Goal: Task Accomplishment & Management: Complete application form

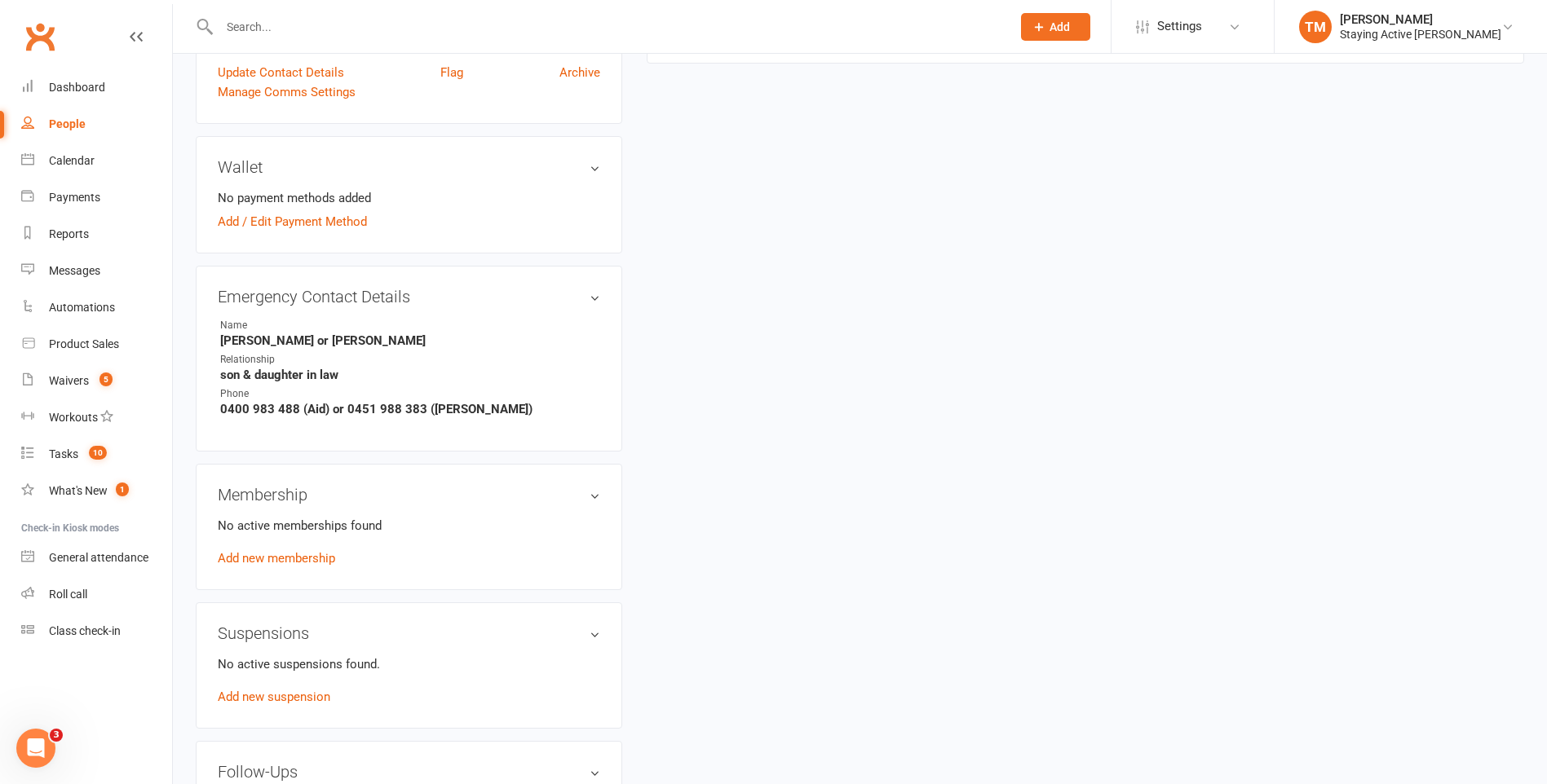
scroll to position [734, 0]
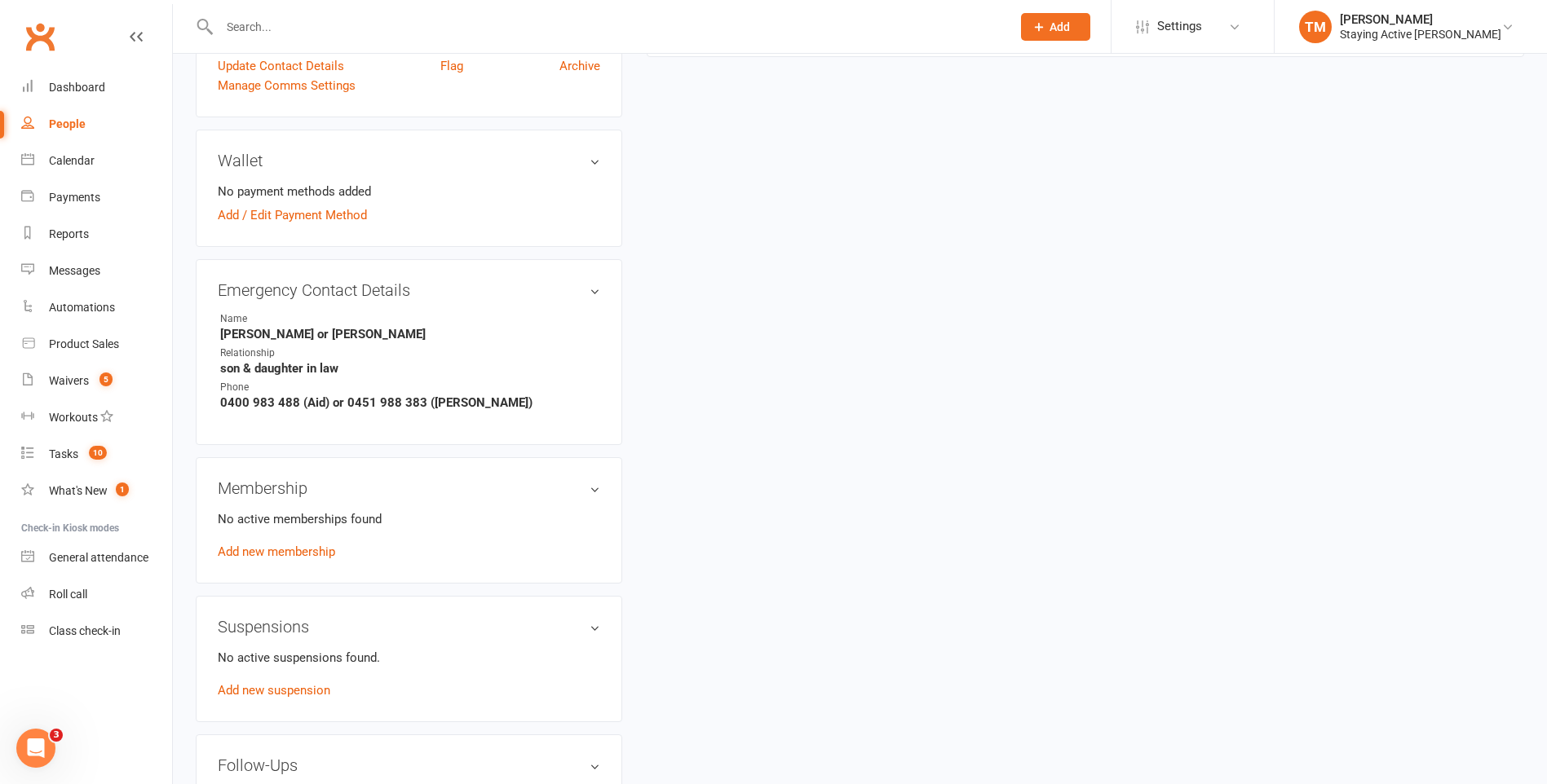
click at [570, 482] on h3 "Membership" at bounding box center [409, 488] width 382 height 18
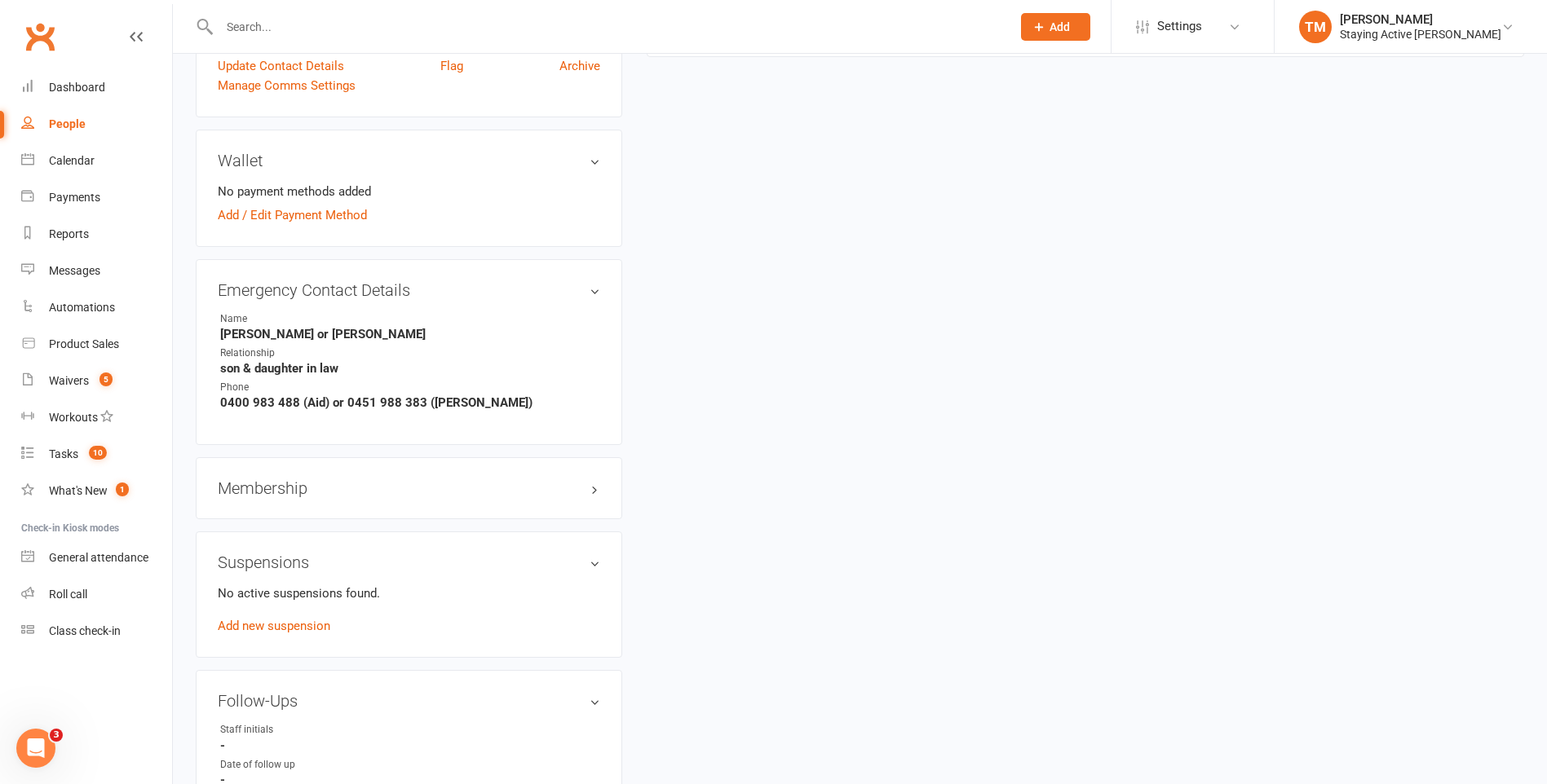
click at [584, 480] on h3 "Membership" at bounding box center [409, 488] width 382 height 18
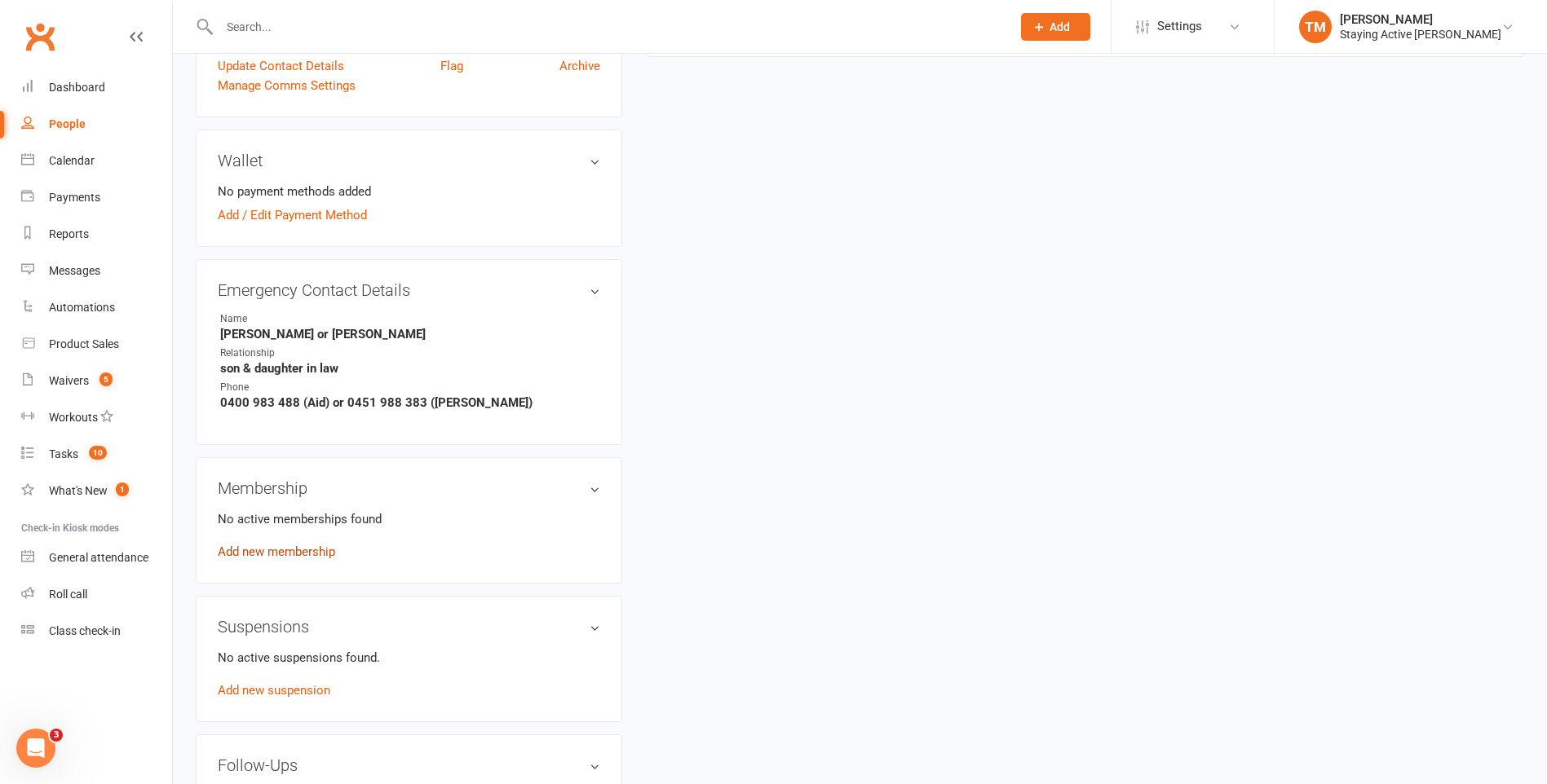
click at [307, 549] on link "Add new membership" at bounding box center [277, 552] width 117 height 14
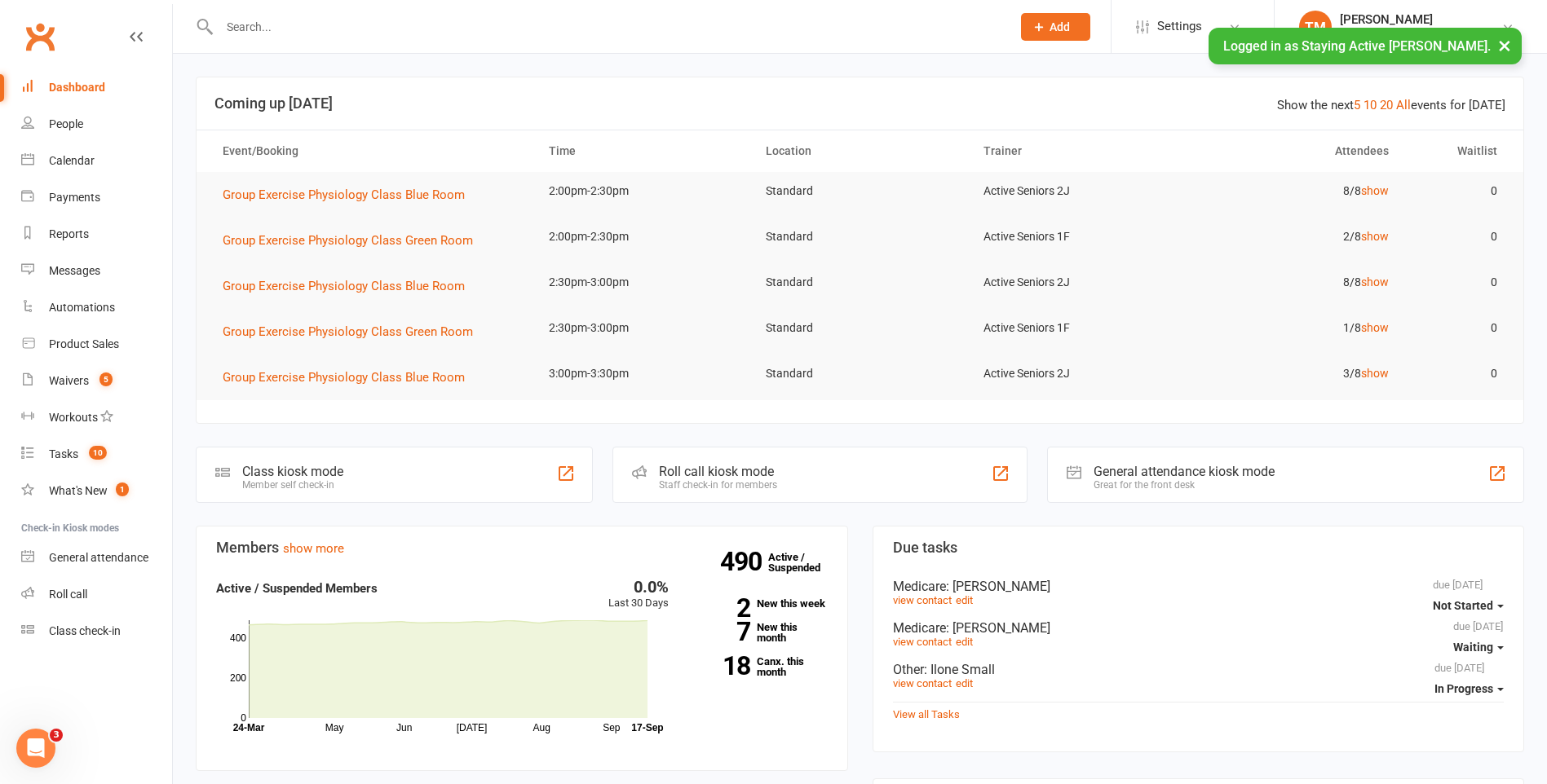
click at [388, 36] on input "text" at bounding box center [607, 26] width 785 height 23
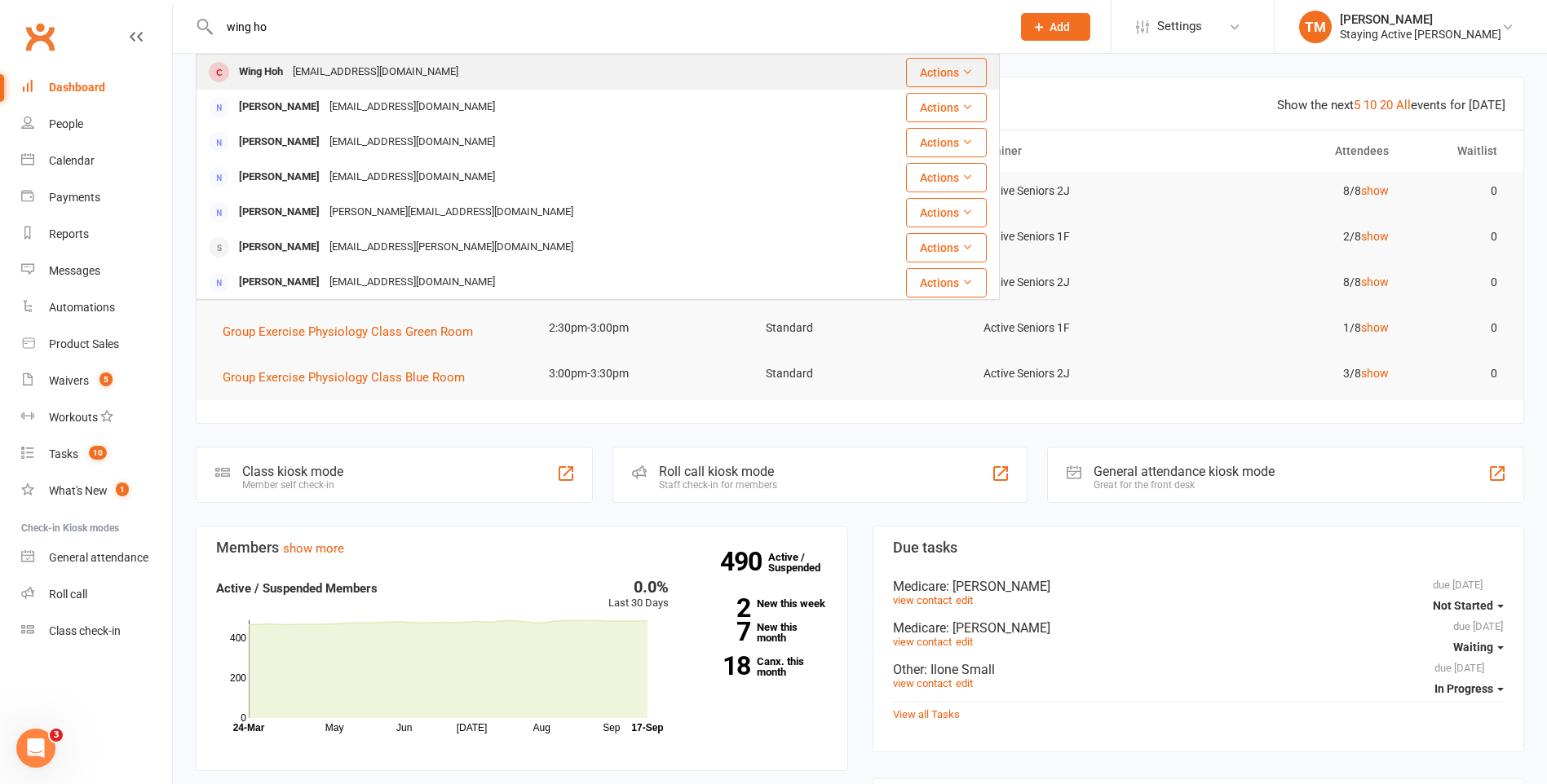
type input "wing ho"
click at [383, 67] on div "[EMAIL_ADDRESS][DOMAIN_NAME]" at bounding box center [375, 72] width 176 height 23
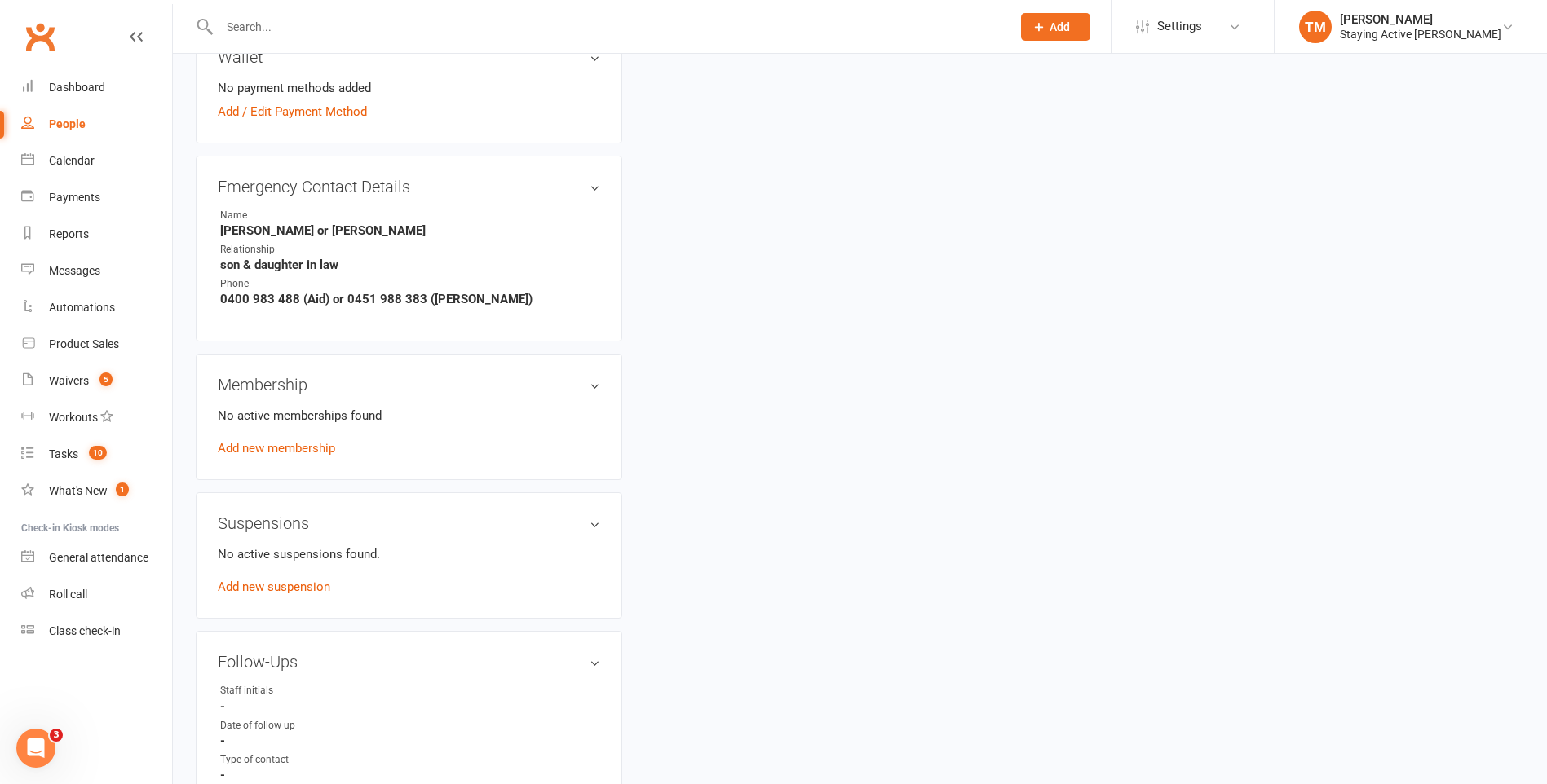
scroll to position [897, 0]
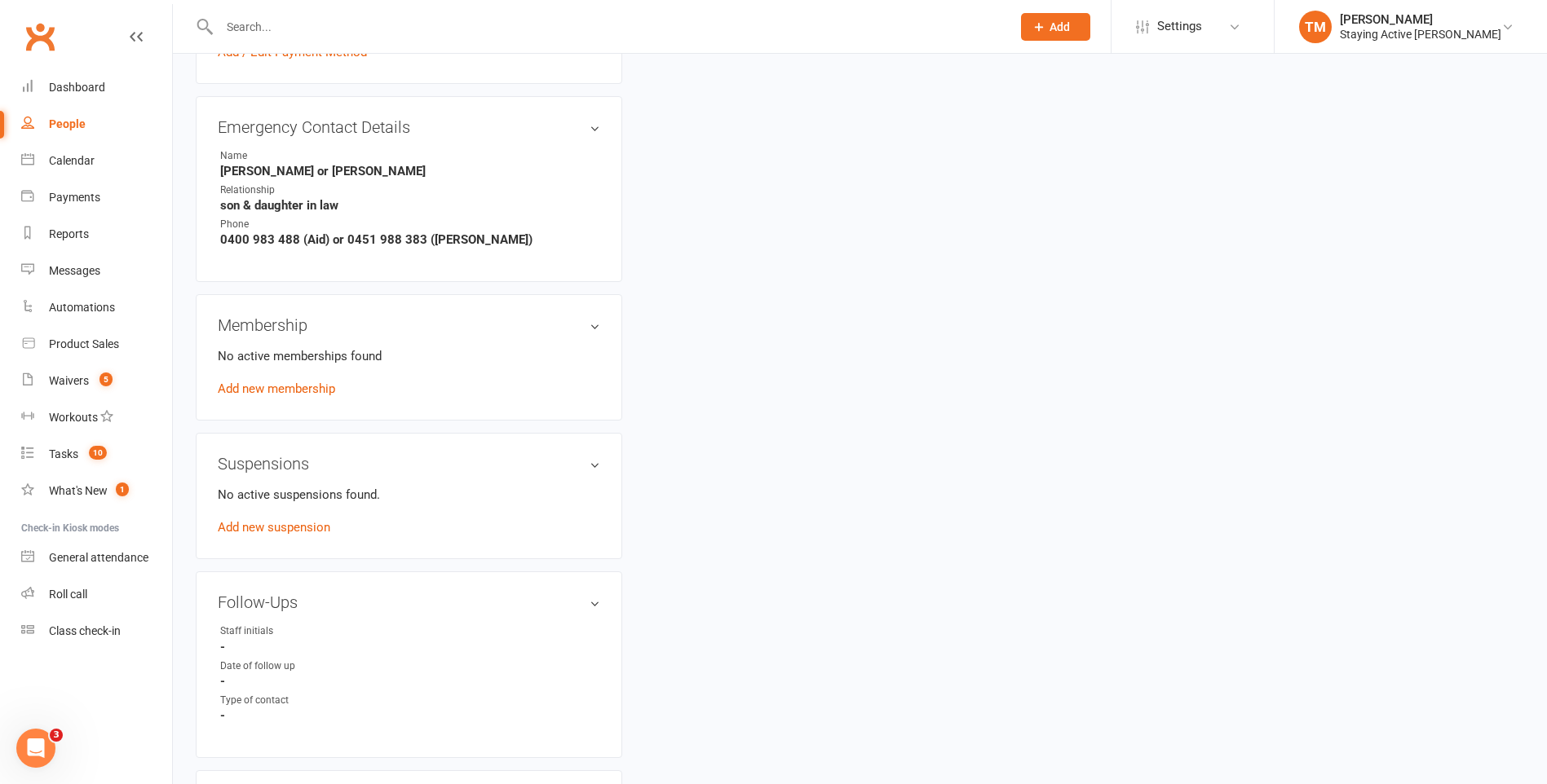
click at [263, 394] on link "Add new membership" at bounding box center [277, 388] width 117 height 14
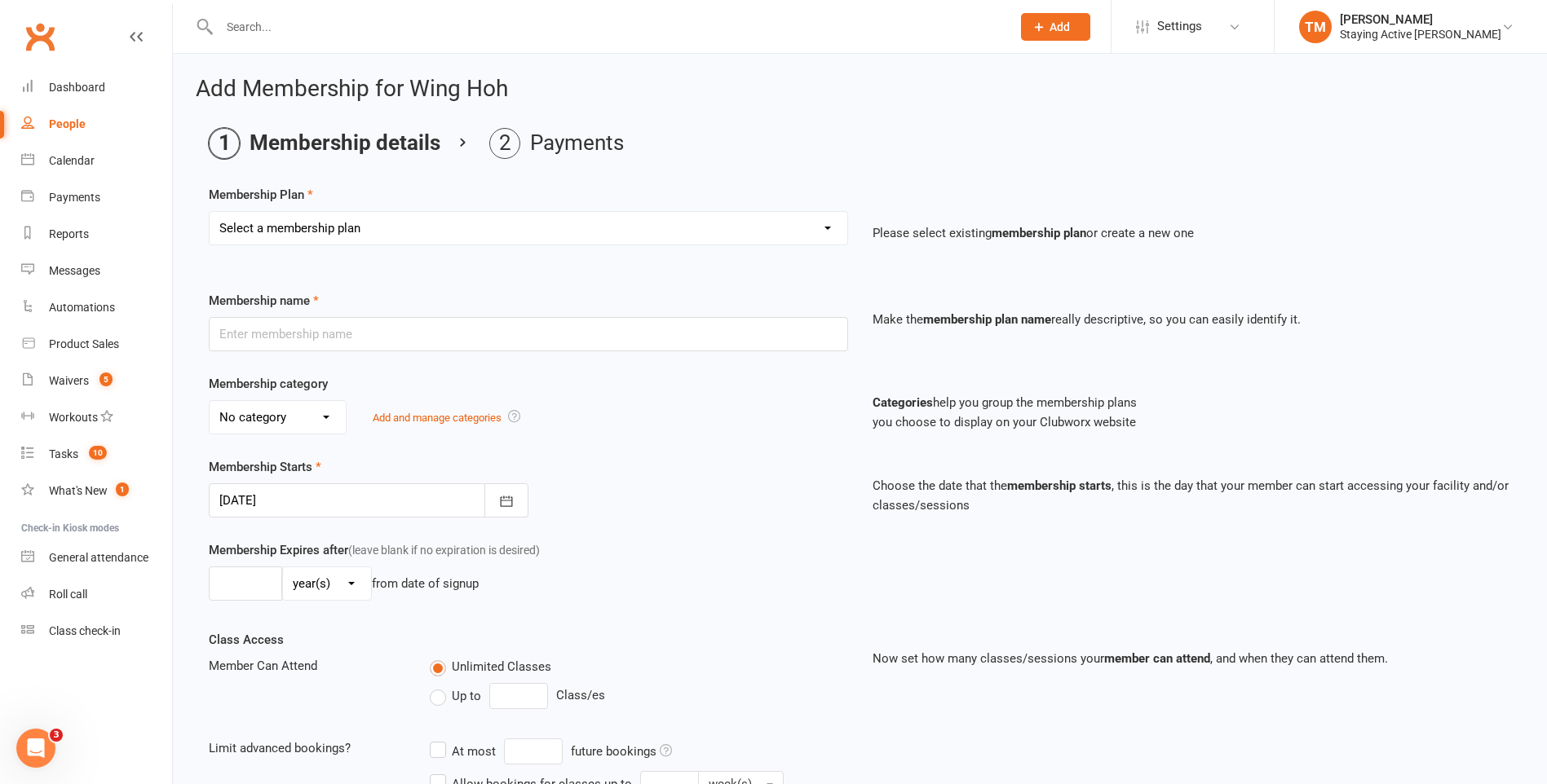
click at [493, 232] on select "Select a membership plan Create new Membership Plan 193000 Telehealth Exercise …" at bounding box center [528, 228] width 637 height 32
select select "11"
click at [210, 212] on select "Select a membership plan Create new Membership Plan 193000 Telehealth Exercise …" at bounding box center [528, 228] width 637 height 32
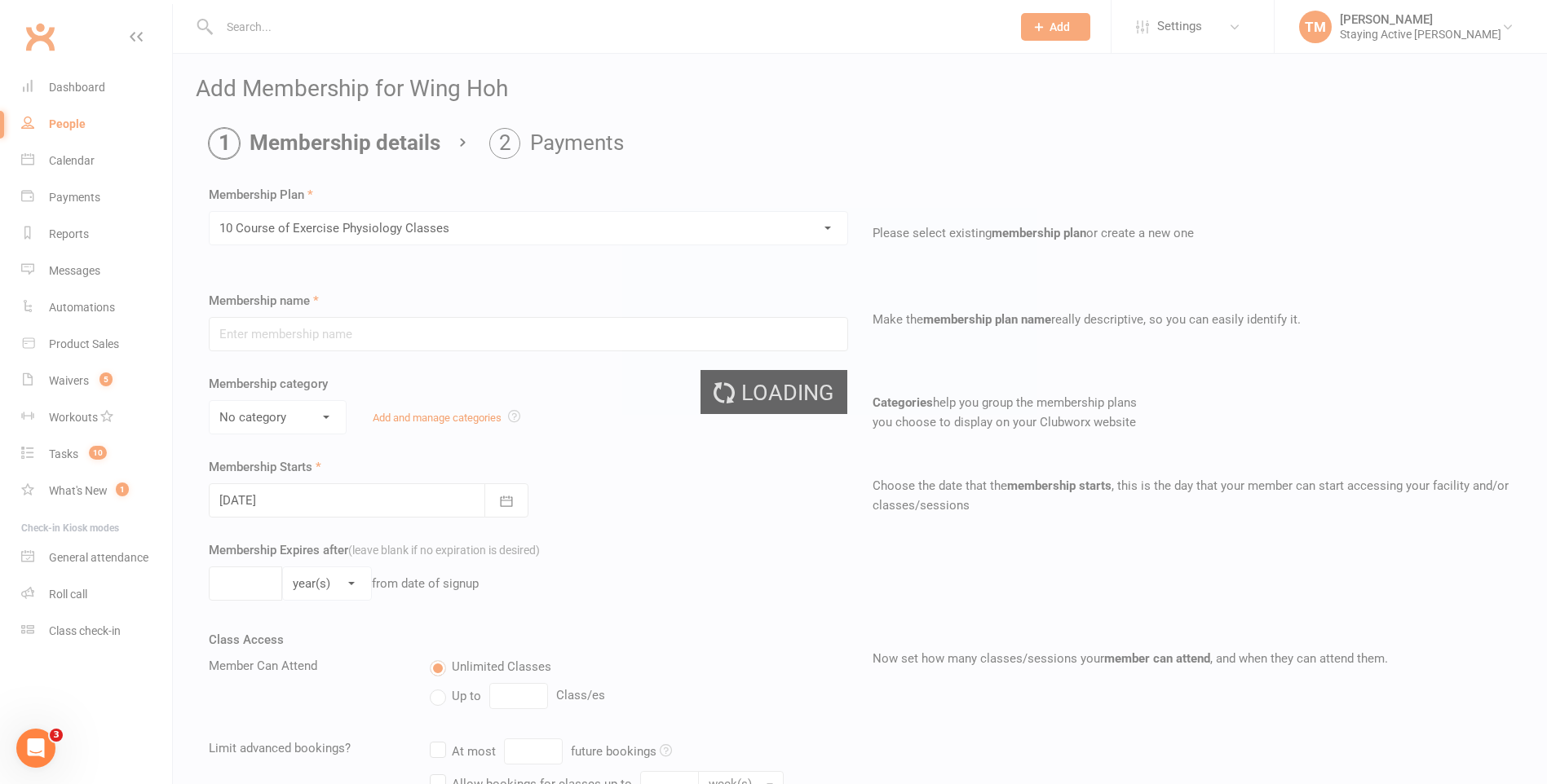
type input "10 Course of Exercise Physiology Classes"
select select "2"
type input "12"
select select "2"
type input "10"
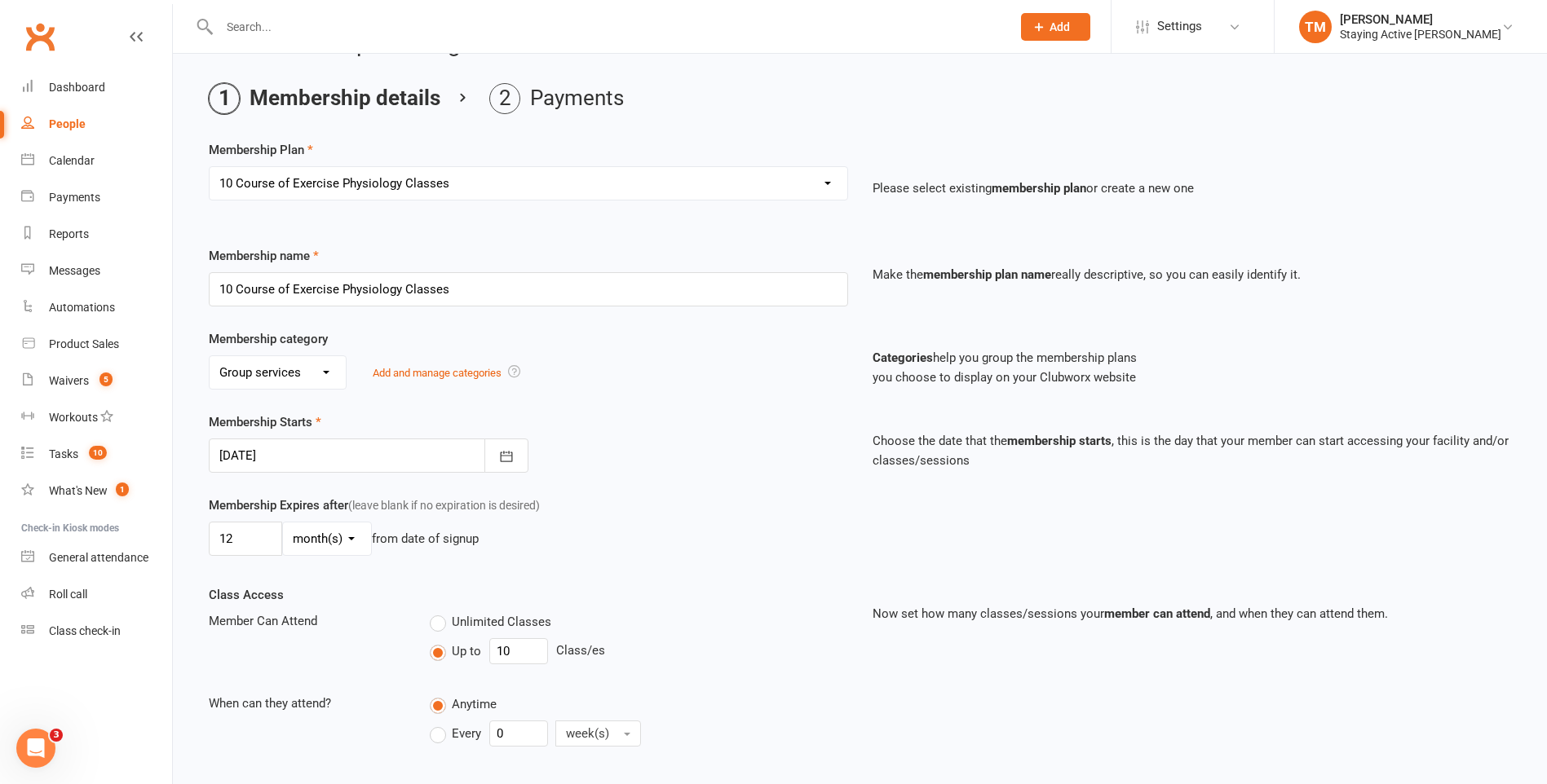
scroll to position [81, 0]
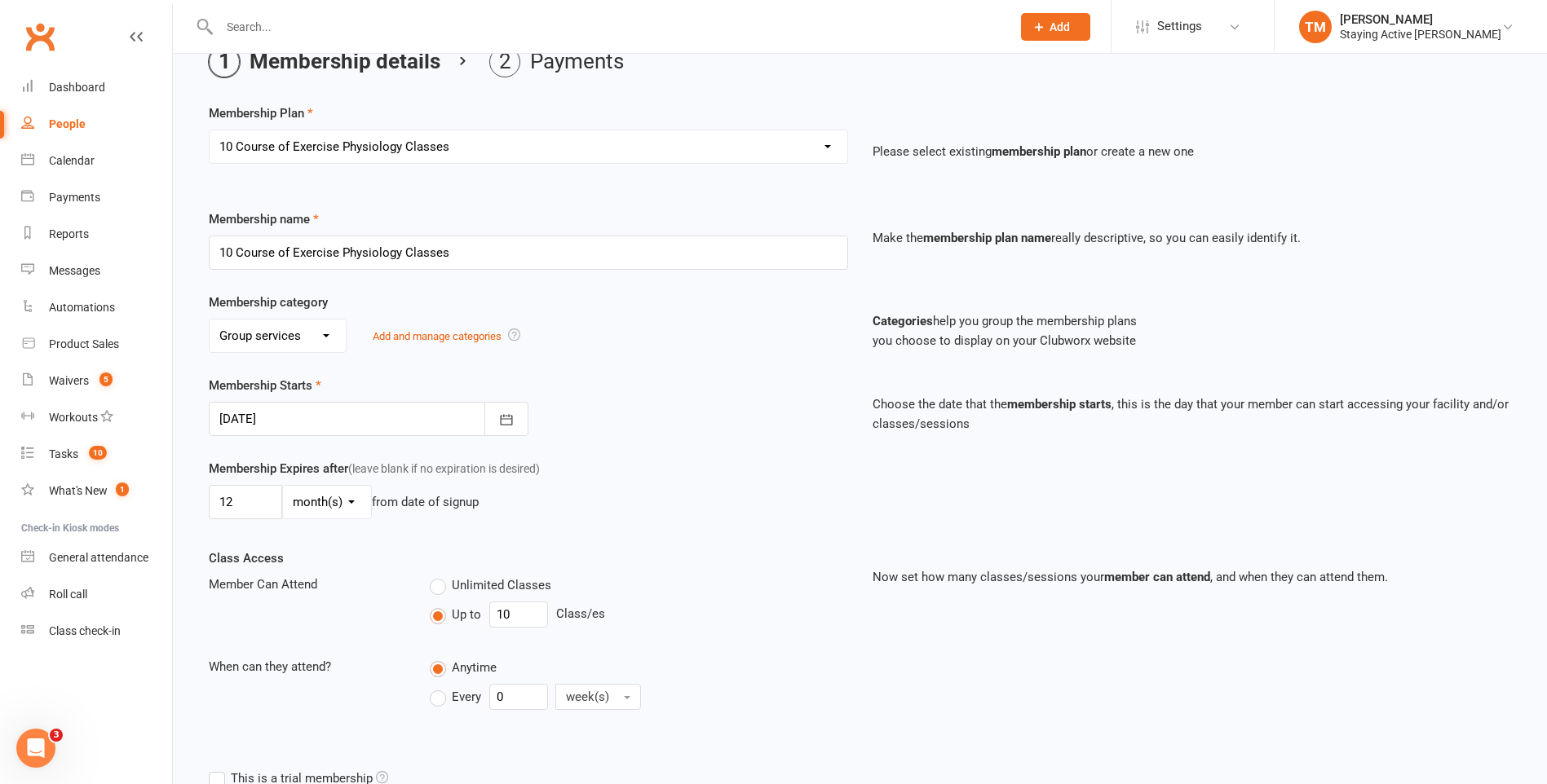
click at [316, 335] on select "No category Direct Debit Excludes tax Group services Individual services Initia…" at bounding box center [278, 336] width 136 height 32
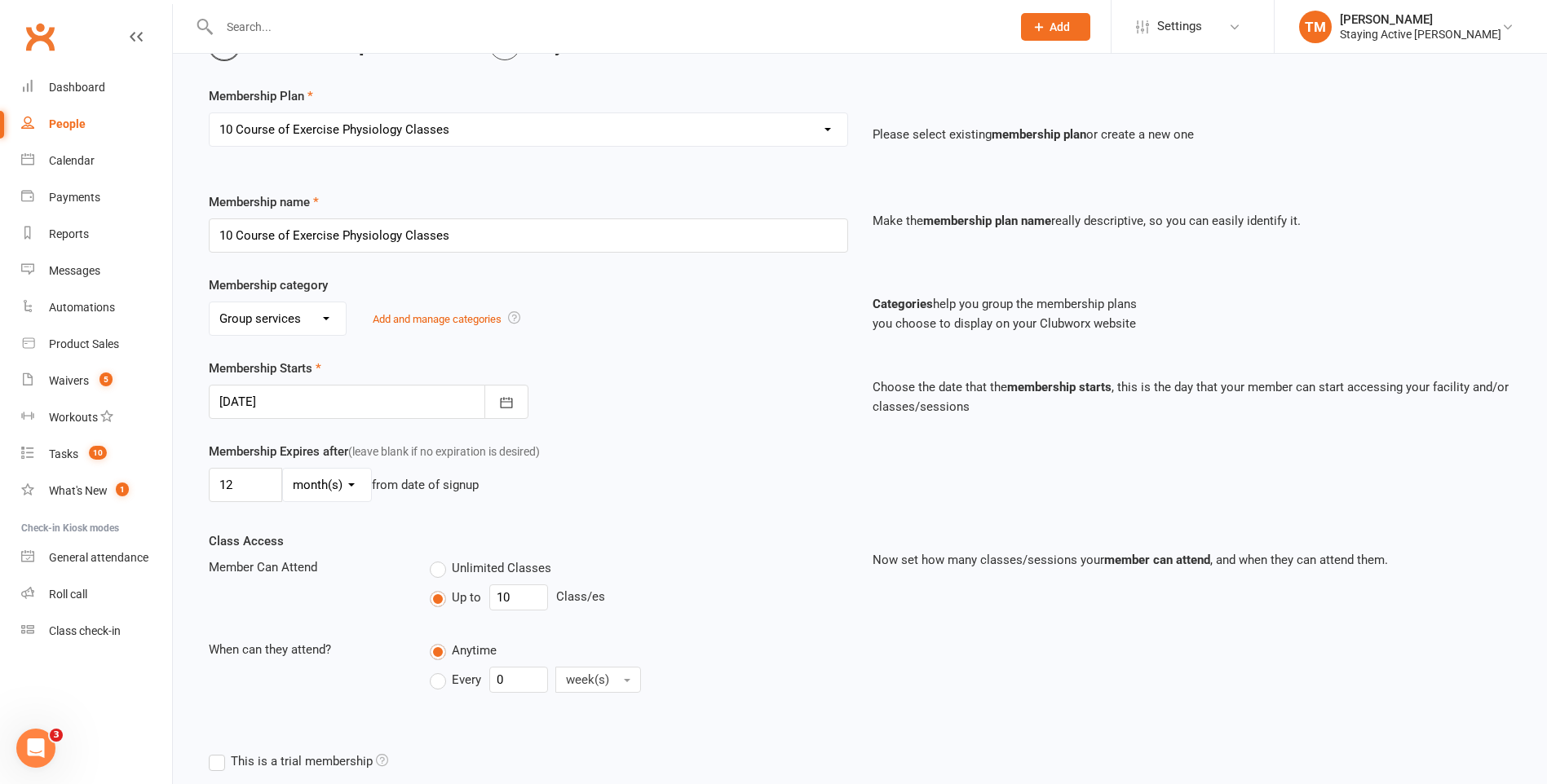
scroll to position [0, 0]
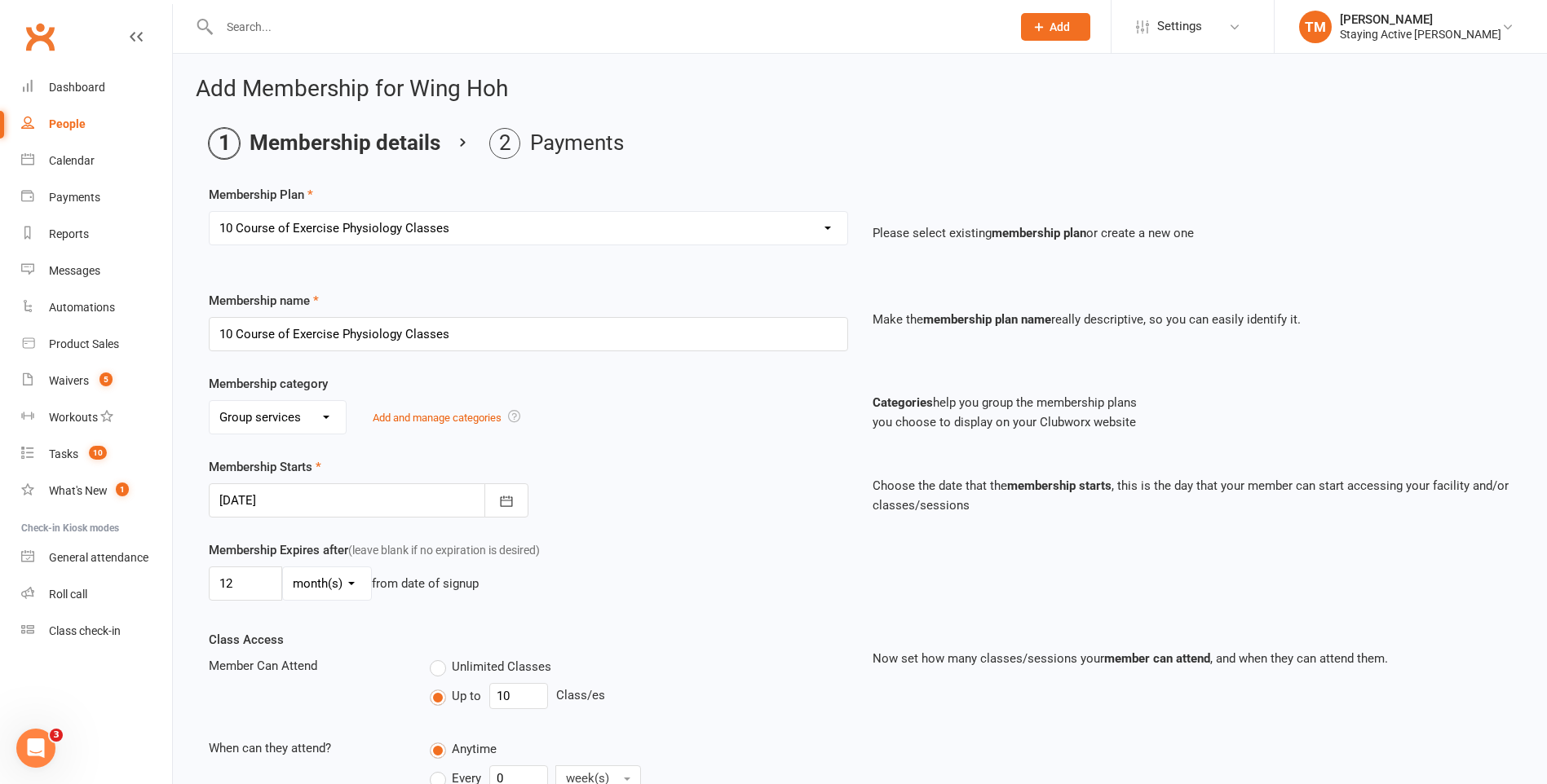
click at [581, 229] on select "Select a membership plan Create new Membership Plan 193000 Telehealth Exercise …" at bounding box center [528, 228] width 637 height 32
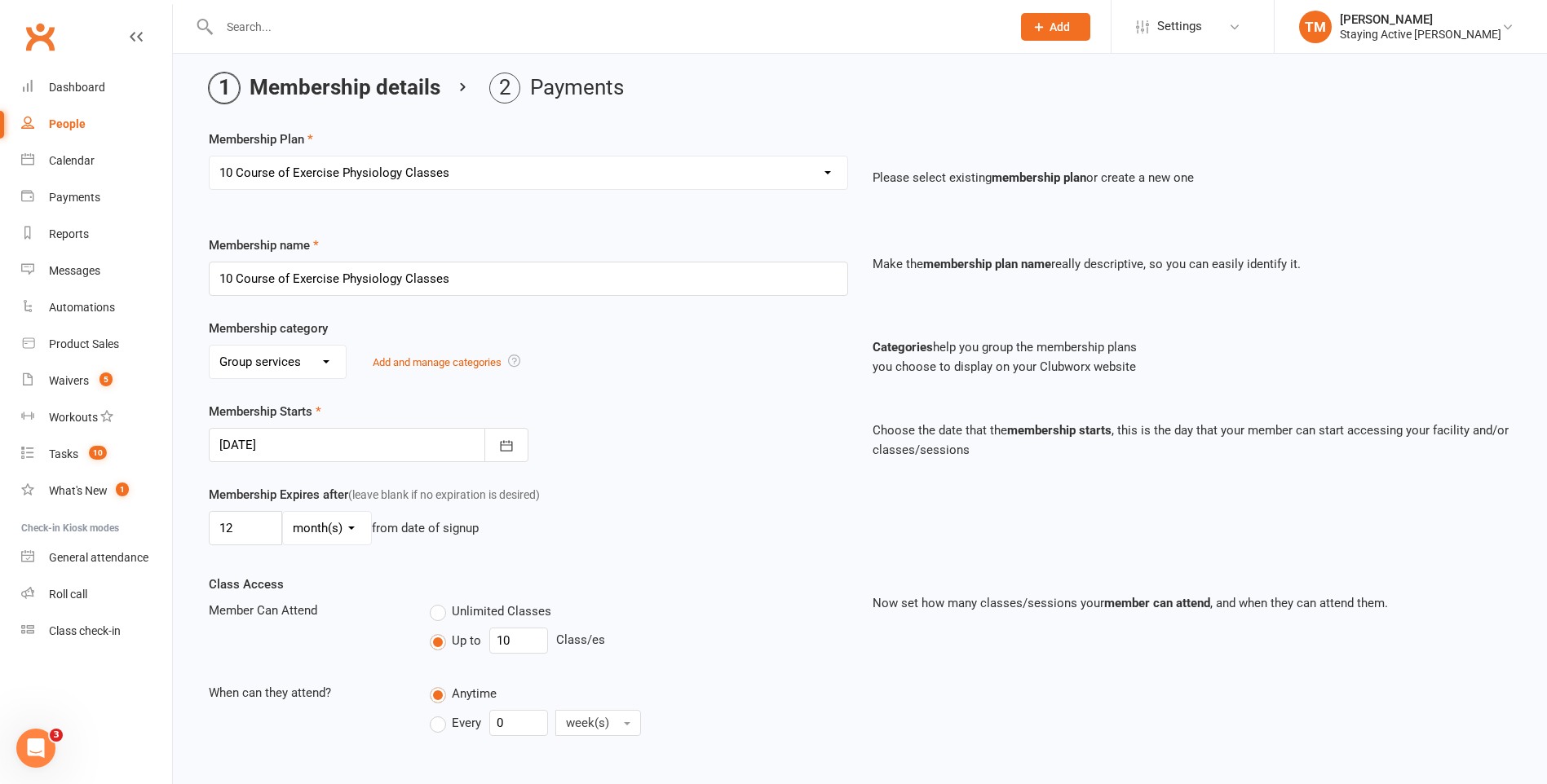
scroll to position [81, 0]
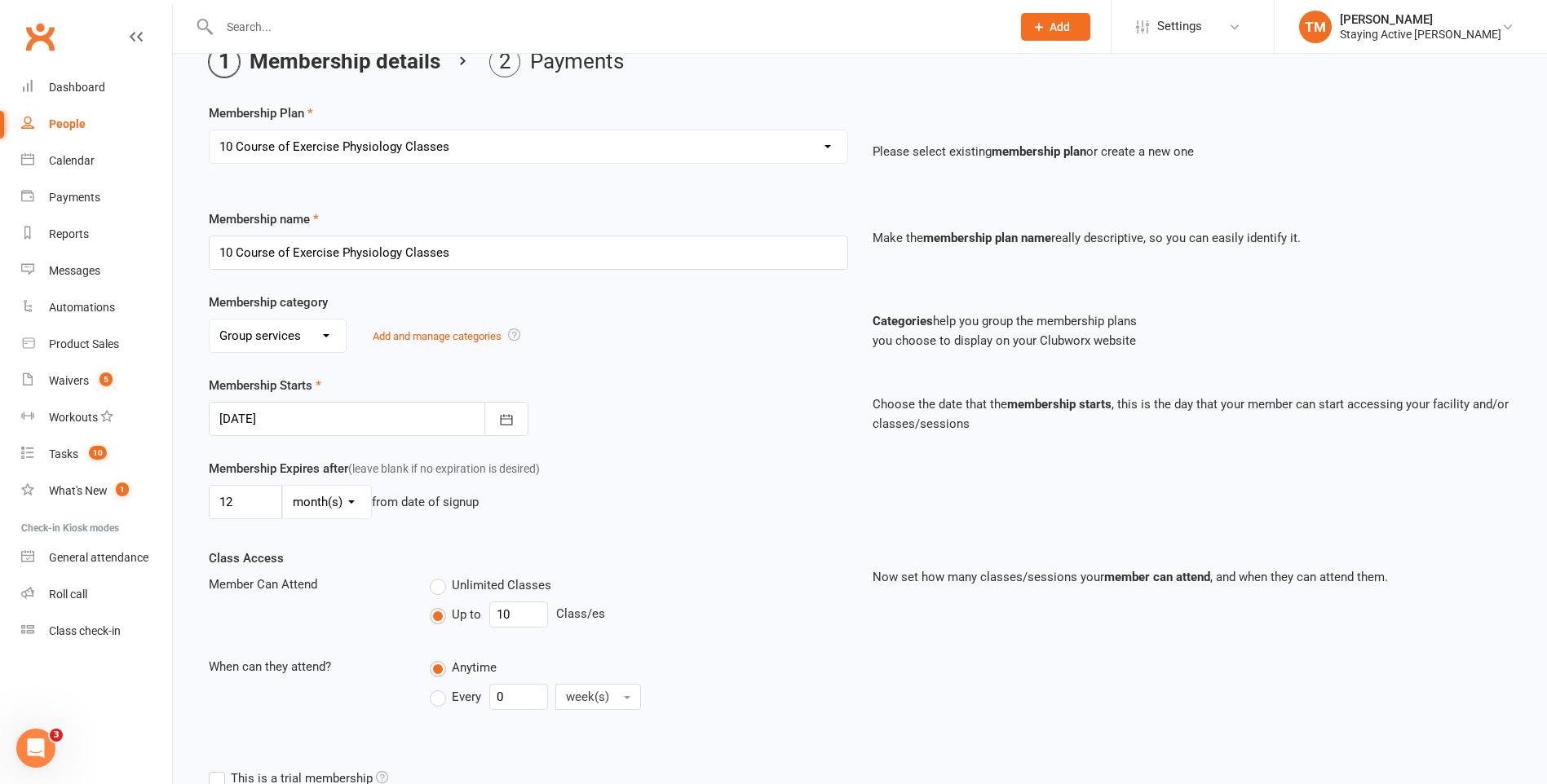
click at [298, 330] on select "No category Direct Debit Excludes tax Group services Individual services Initia…" at bounding box center [278, 336] width 136 height 32
click at [299, 331] on select "No category Direct Debit Excludes tax Group services Individual services Initia…" at bounding box center [278, 336] width 136 height 32
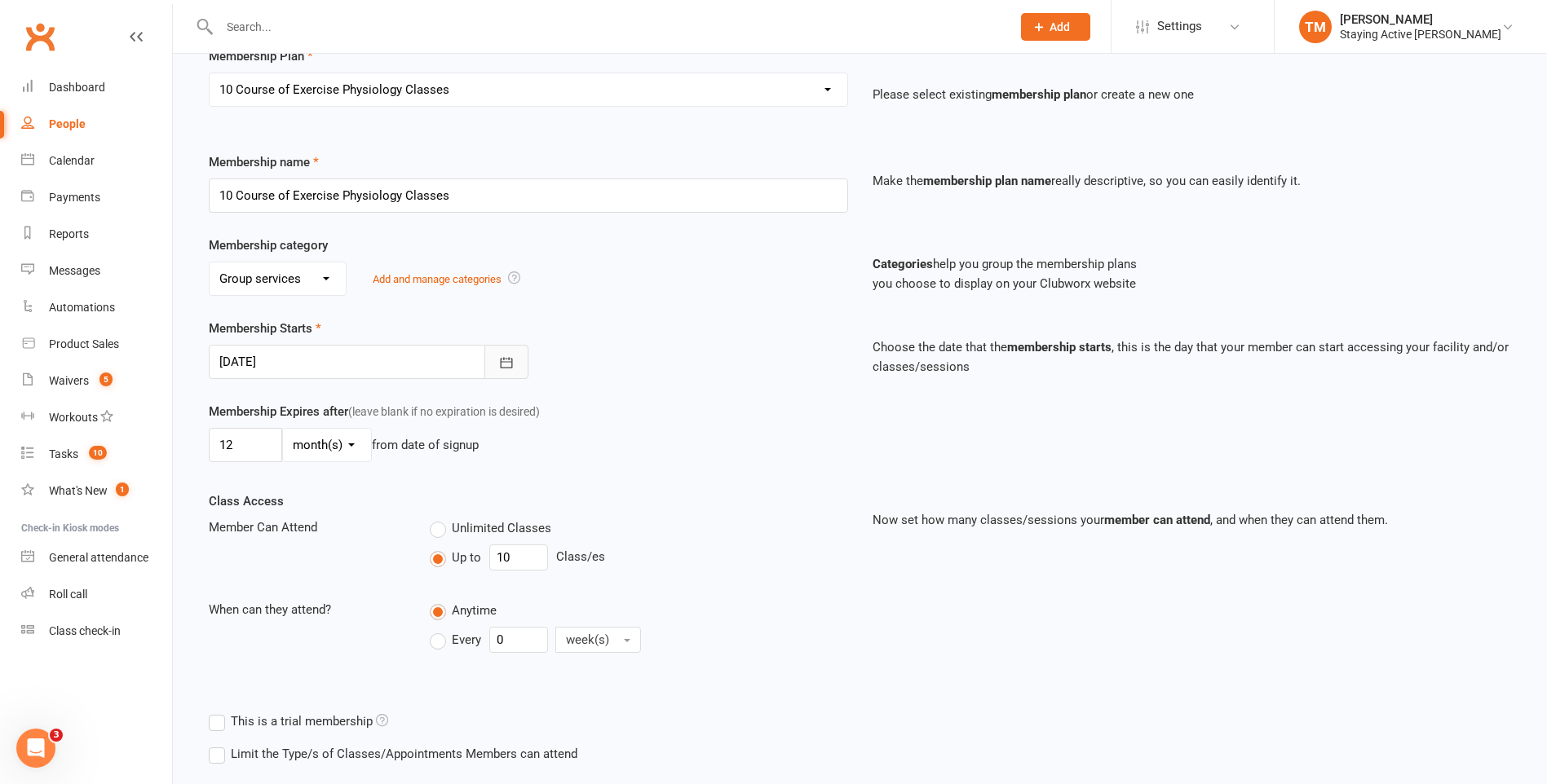
scroll to position [163, 0]
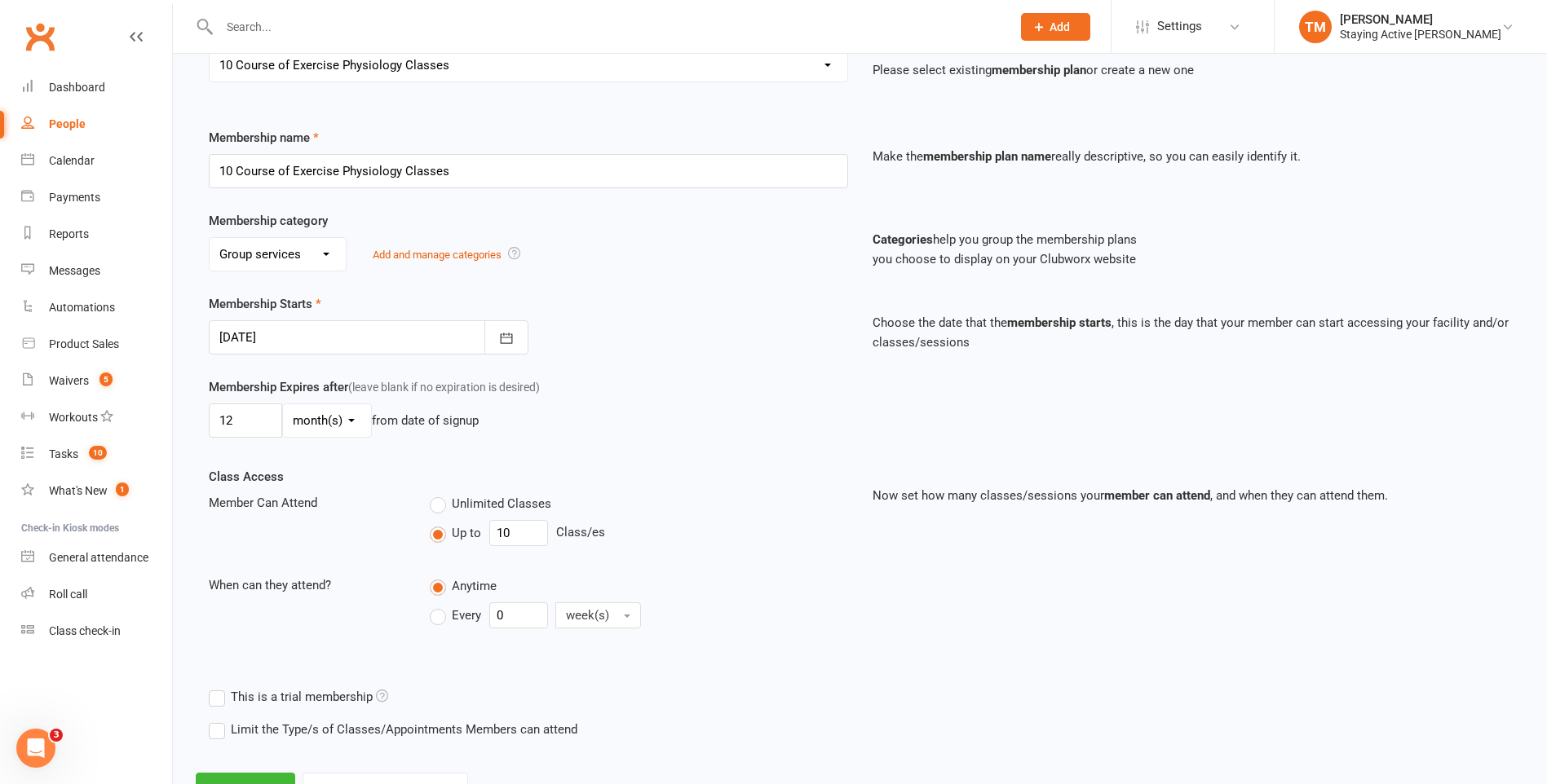
click at [328, 263] on select "No category Direct Debit Excludes tax Group services Individual services Initia…" at bounding box center [278, 254] width 136 height 32
click at [325, 262] on select "No category Direct Debit Excludes tax Group services Individual services Initia…" at bounding box center [278, 254] width 136 height 32
click at [507, 333] on icon "button" at bounding box center [507, 338] width 16 height 16
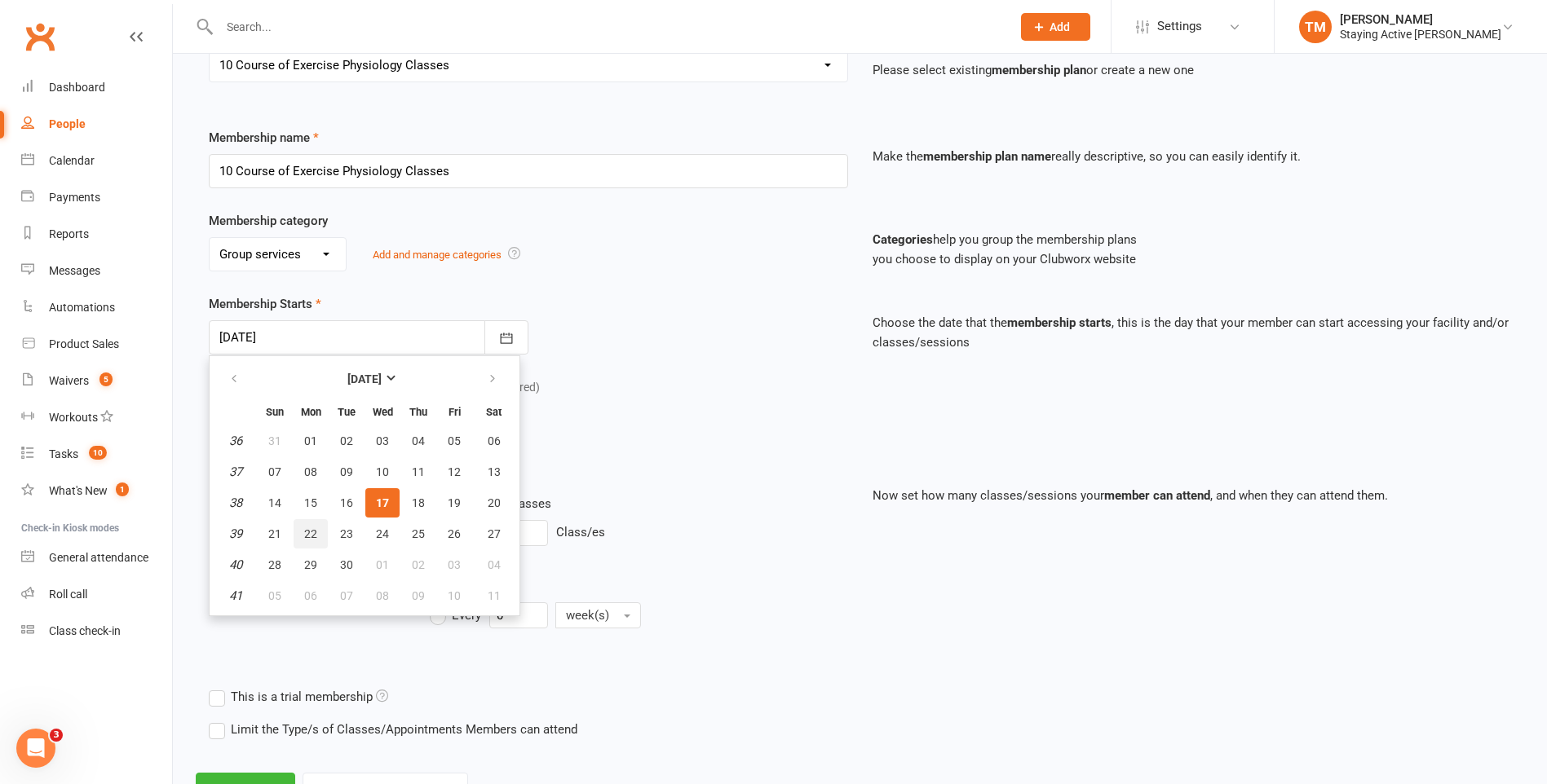
click at [303, 535] on button "22" at bounding box center [311, 533] width 34 height 30
type input "22 Sep 2025"
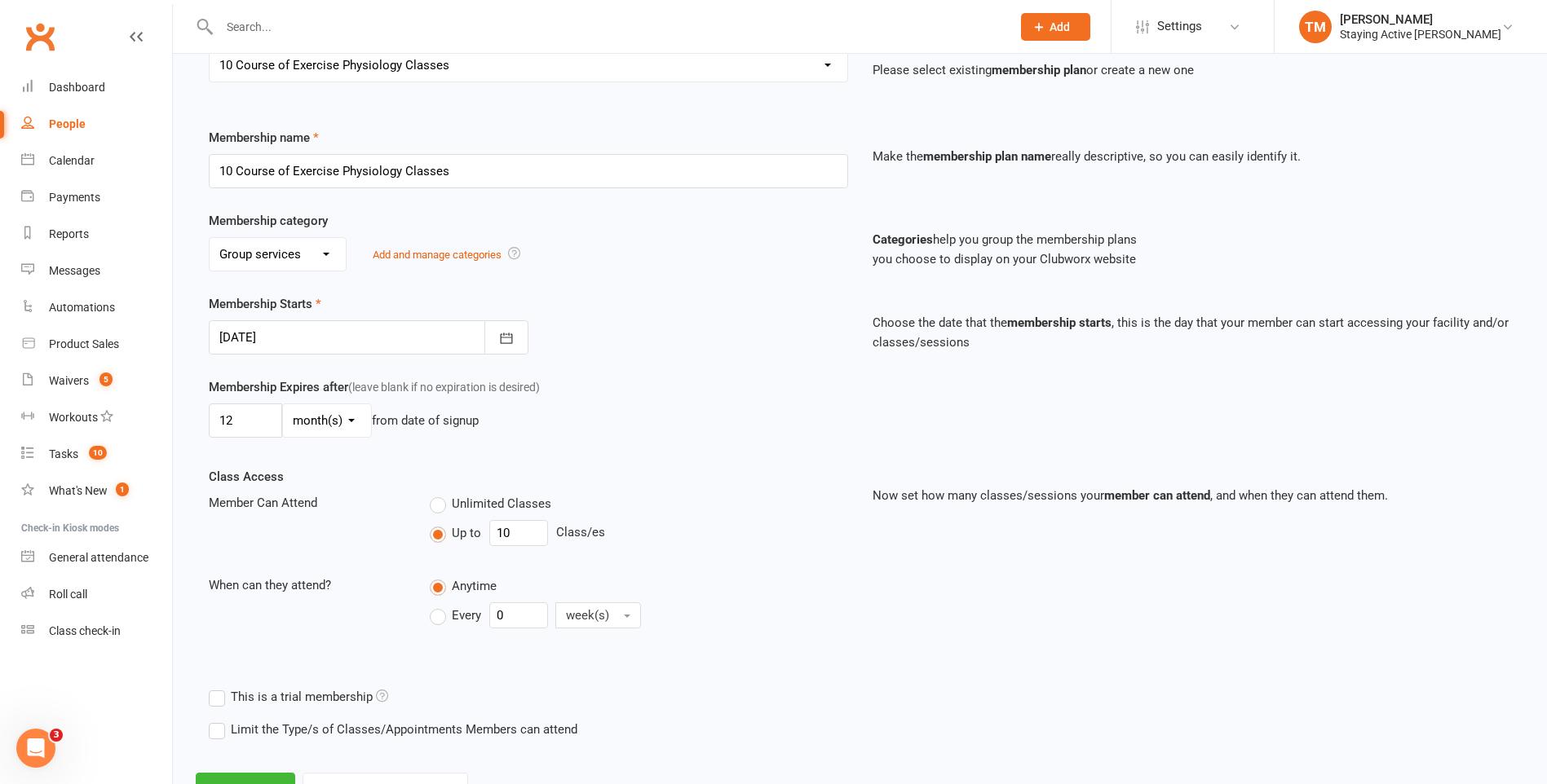
click at [304, 418] on select "day(s) week(s) month(s) year(s)" at bounding box center [327, 421] width 88 height 32
drag, startPoint x: 307, startPoint y: 415, endPoint x: 349, endPoint y: 408, distance: 42.6
click at [307, 415] on select "day(s) week(s) month(s) year(s)" at bounding box center [327, 421] width 88 height 32
click at [581, 428] on div "12 day(s) week(s) month(s) year(s) from date of signup" at bounding box center [528, 421] width 639 height 34
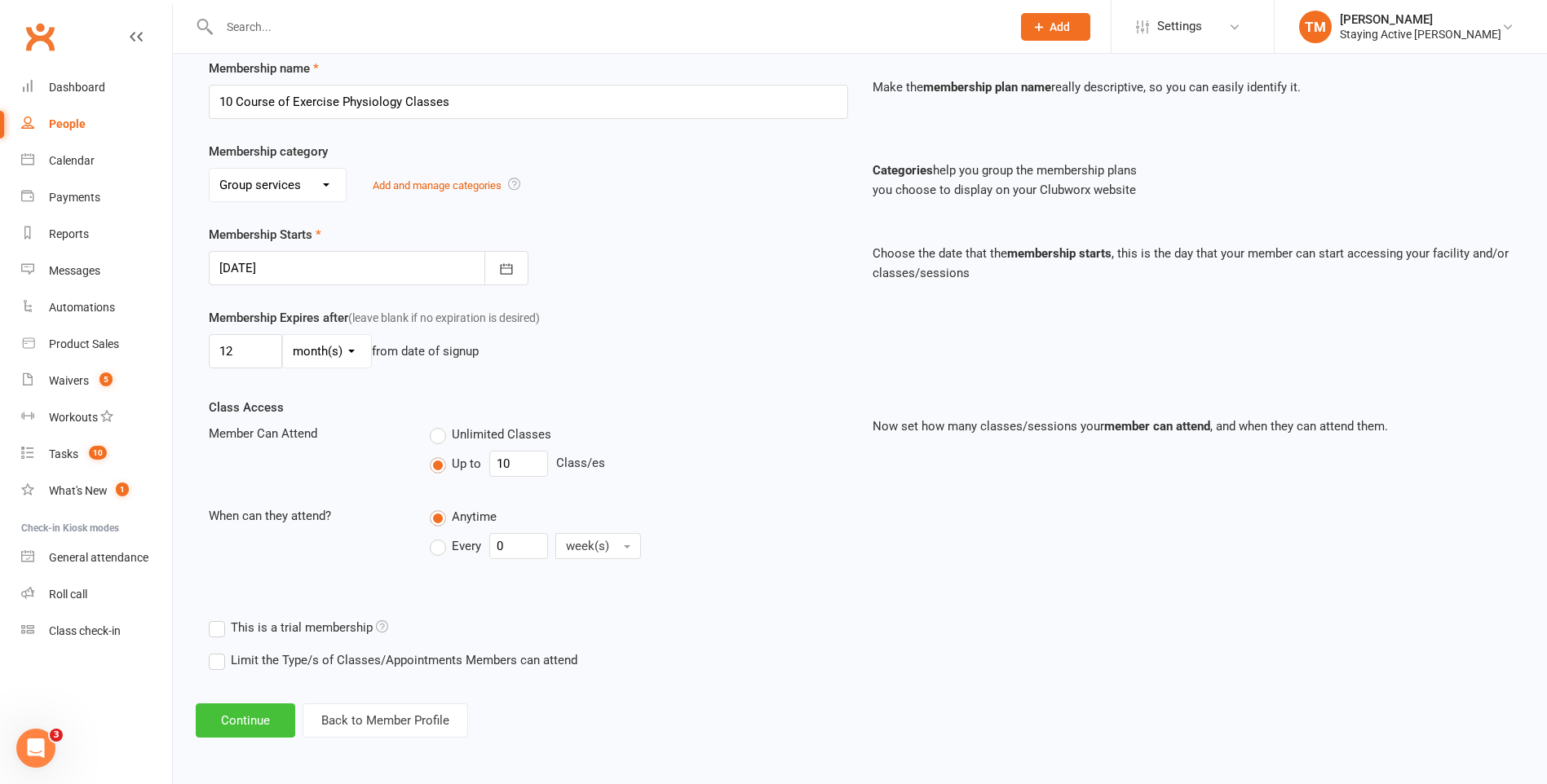
click at [258, 716] on button "Continue" at bounding box center [245, 721] width 99 height 34
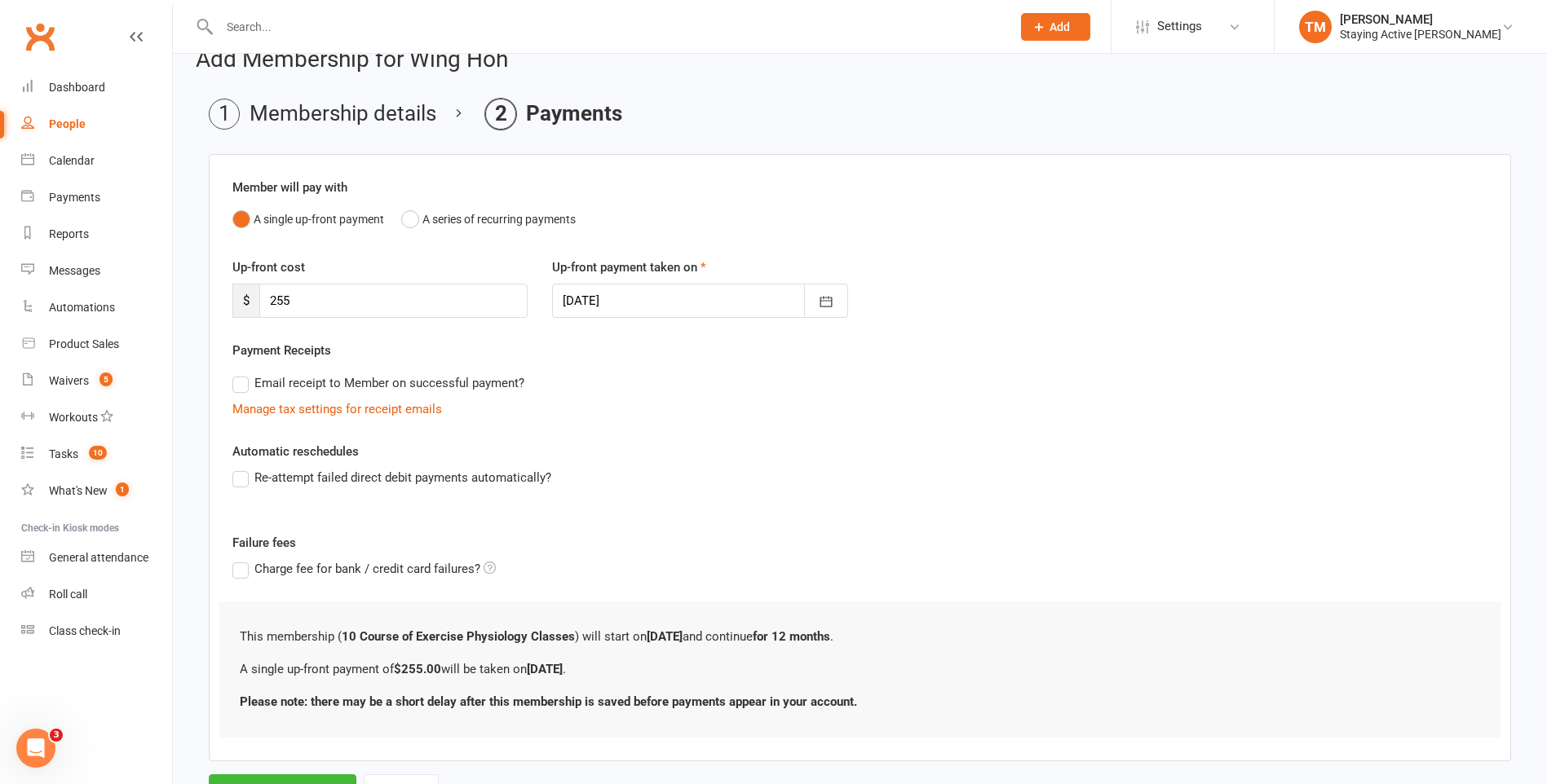
scroll to position [81, 0]
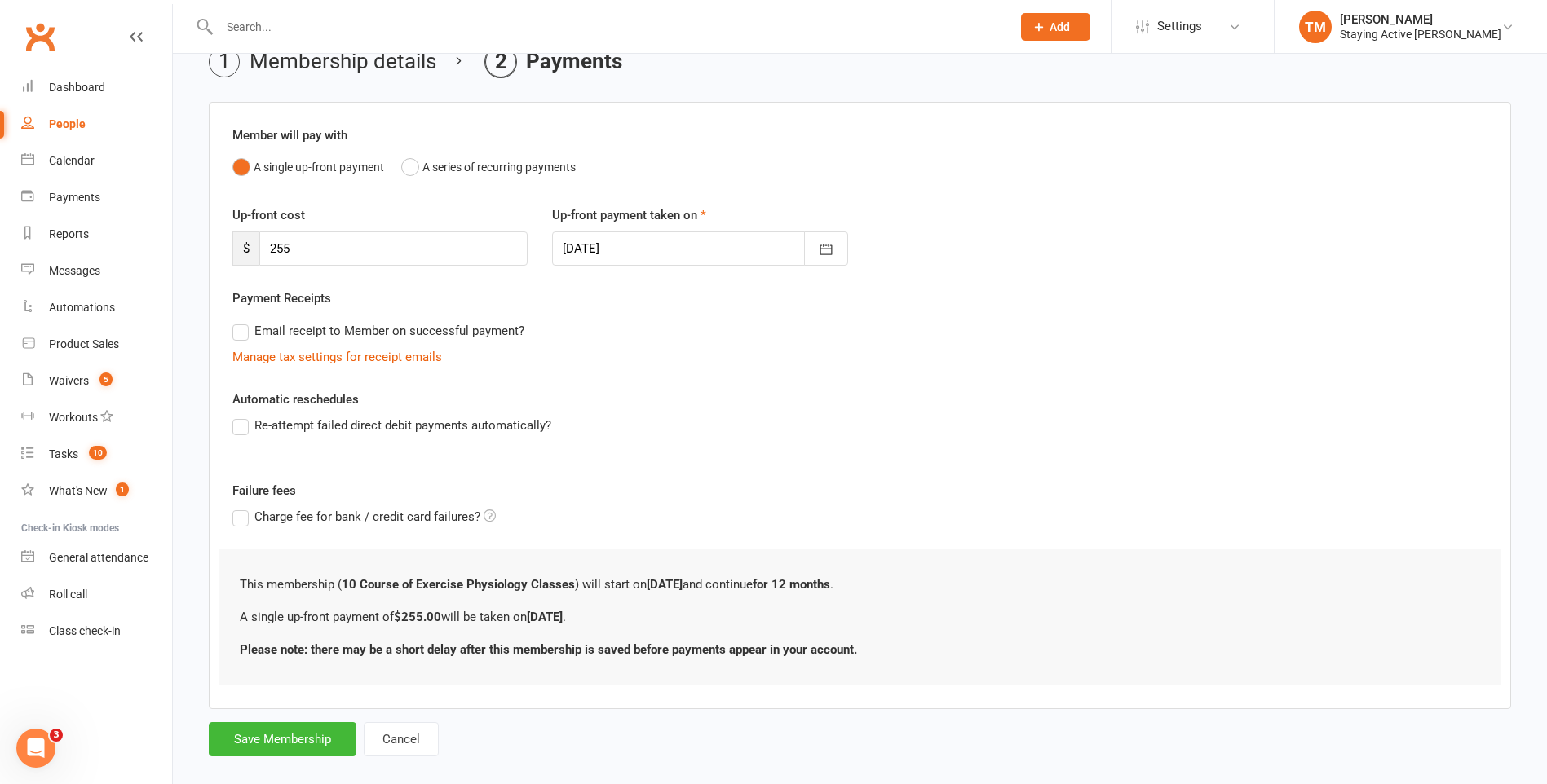
click at [244, 330] on label "Email receipt to Member on successful payment?" at bounding box center [379, 331] width 292 height 20
click at [243, 321] on input "Email receipt to Member on successful payment?" at bounding box center [238, 321] width 11 height 0
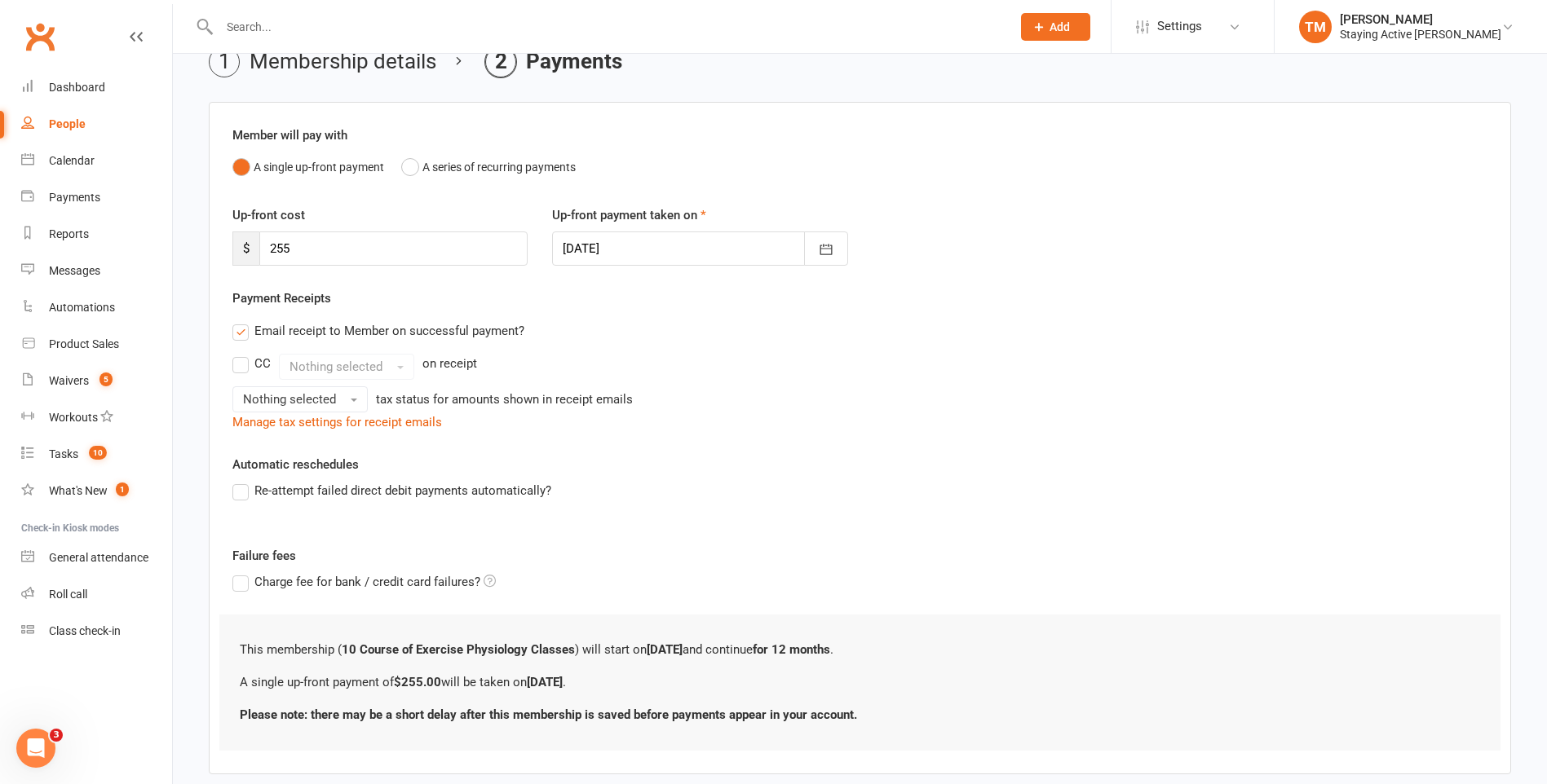
click at [244, 330] on label "Email receipt to Member on successful payment?" at bounding box center [379, 331] width 292 height 20
click at [243, 321] on input "Email receipt to Member on successful payment?" at bounding box center [238, 321] width 11 height 0
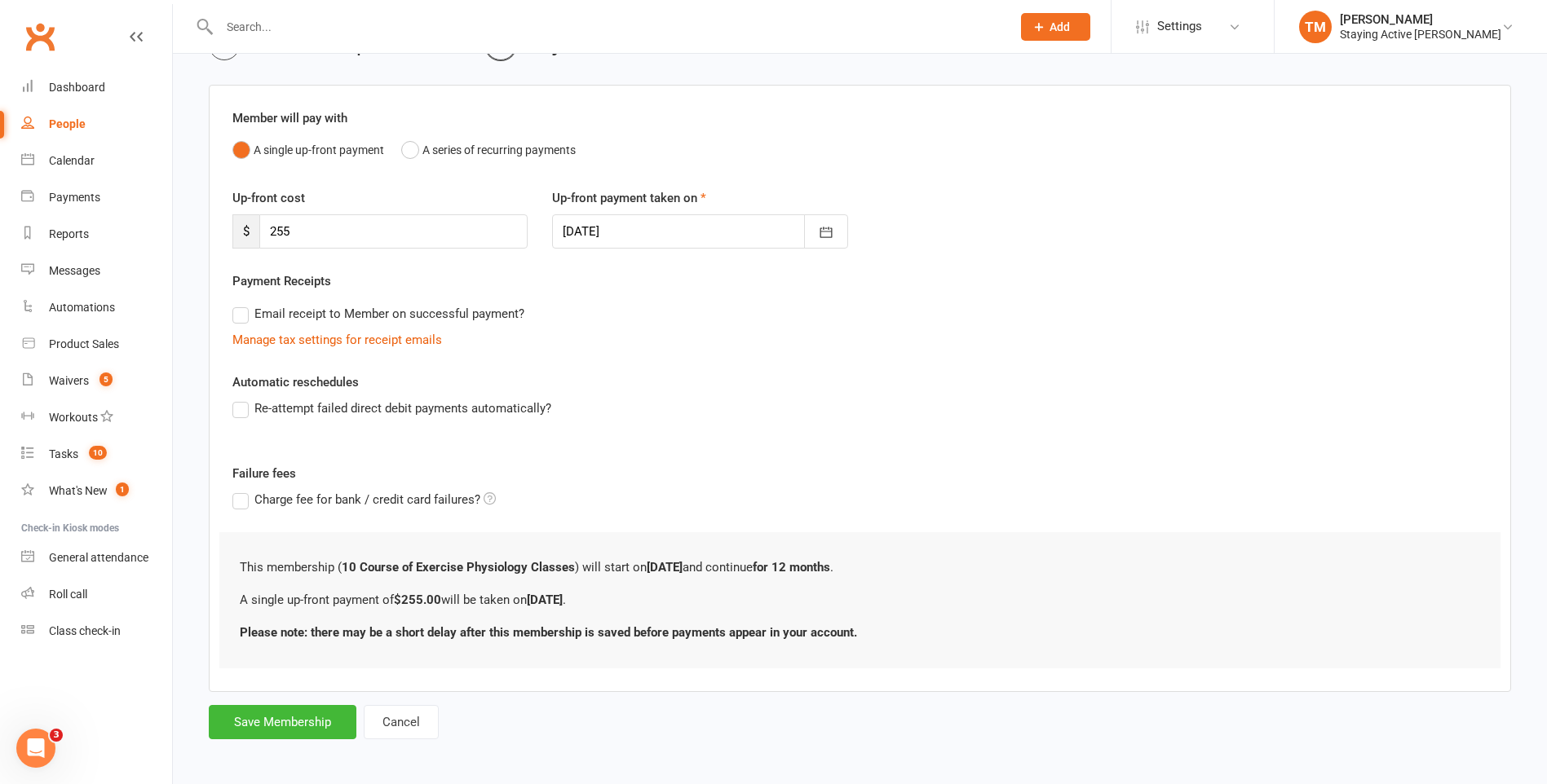
scroll to position [104, 0]
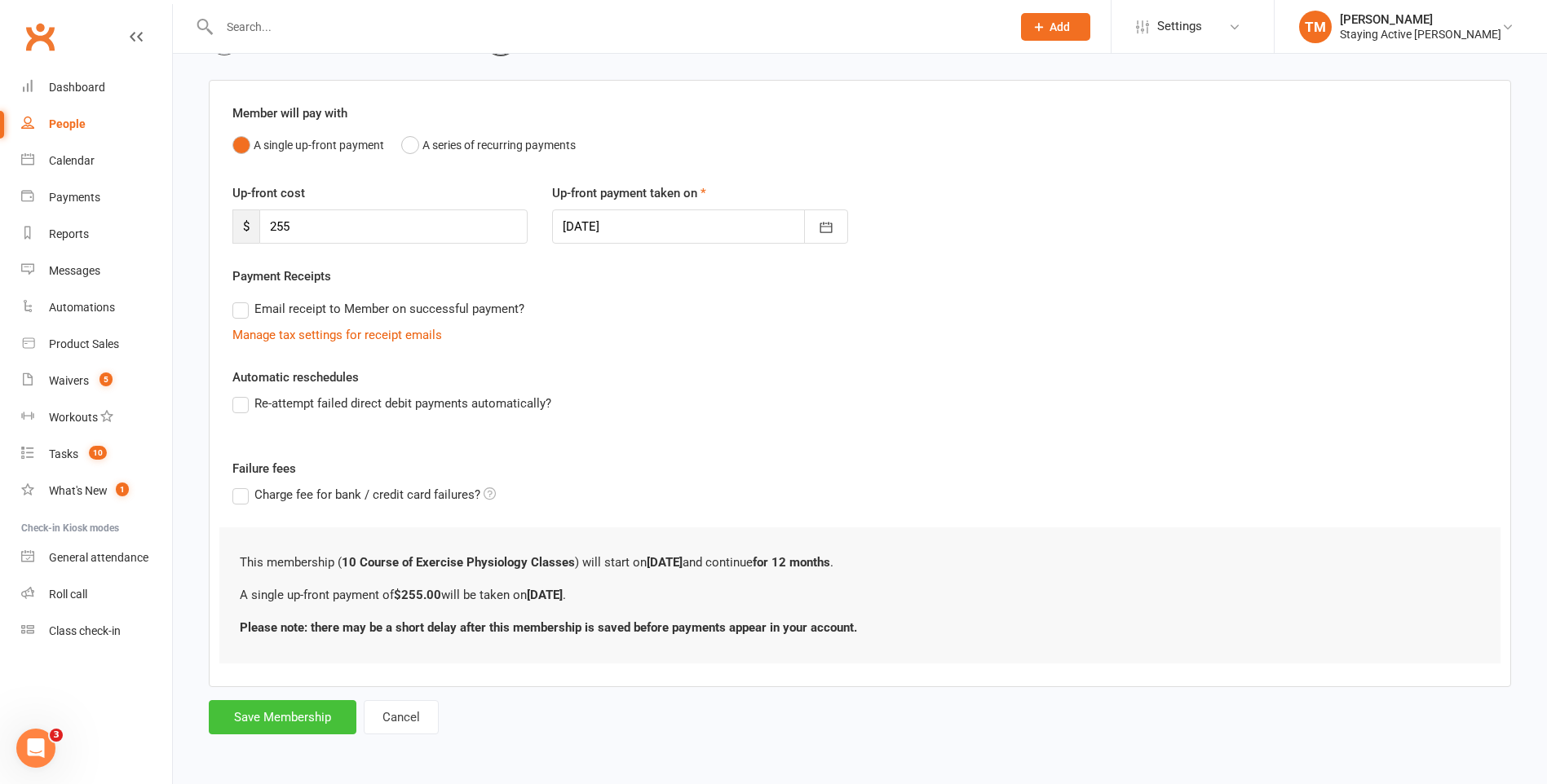
click at [297, 716] on button "Save Membership" at bounding box center [283, 717] width 148 height 34
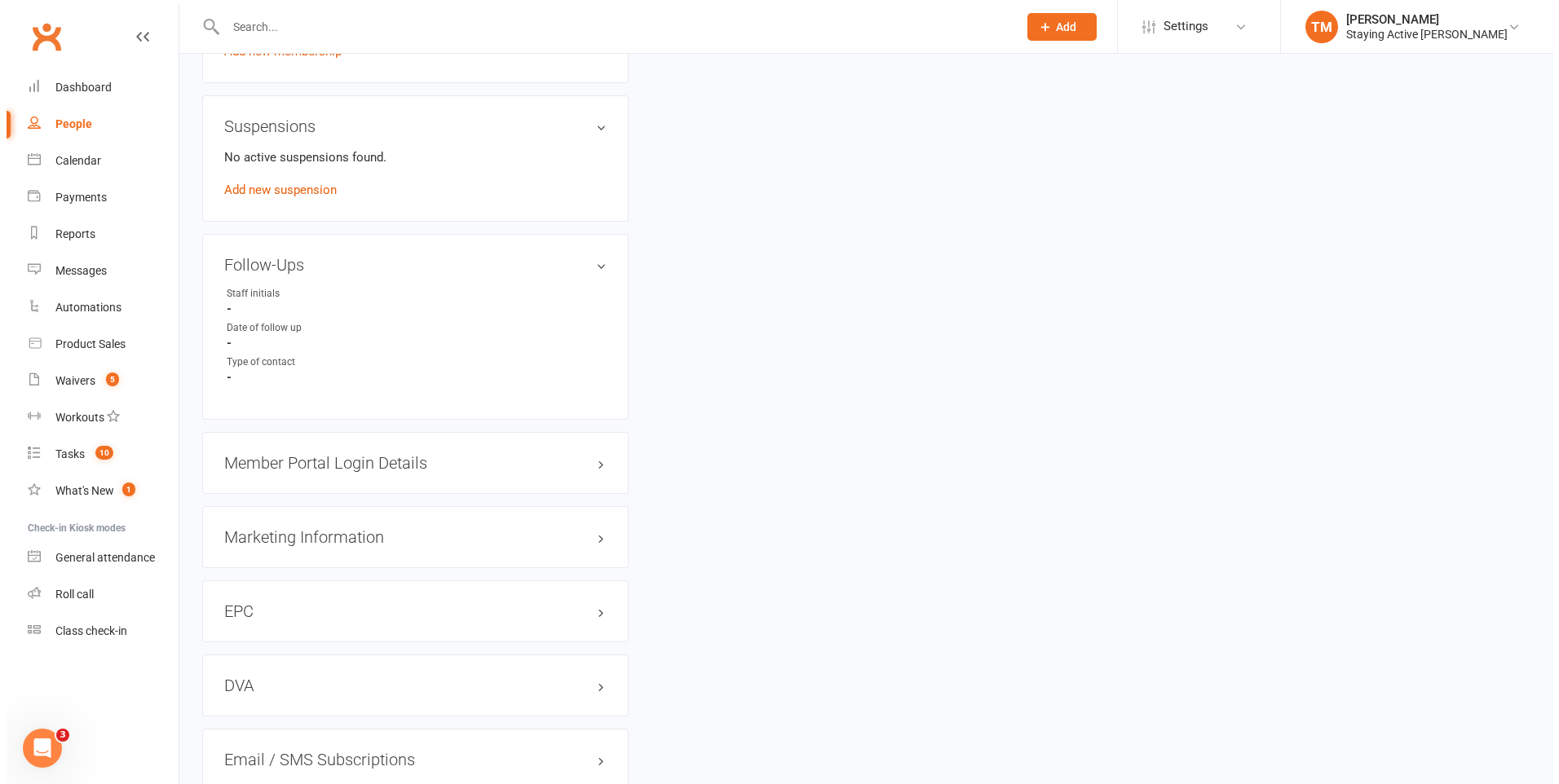
scroll to position [1305, 0]
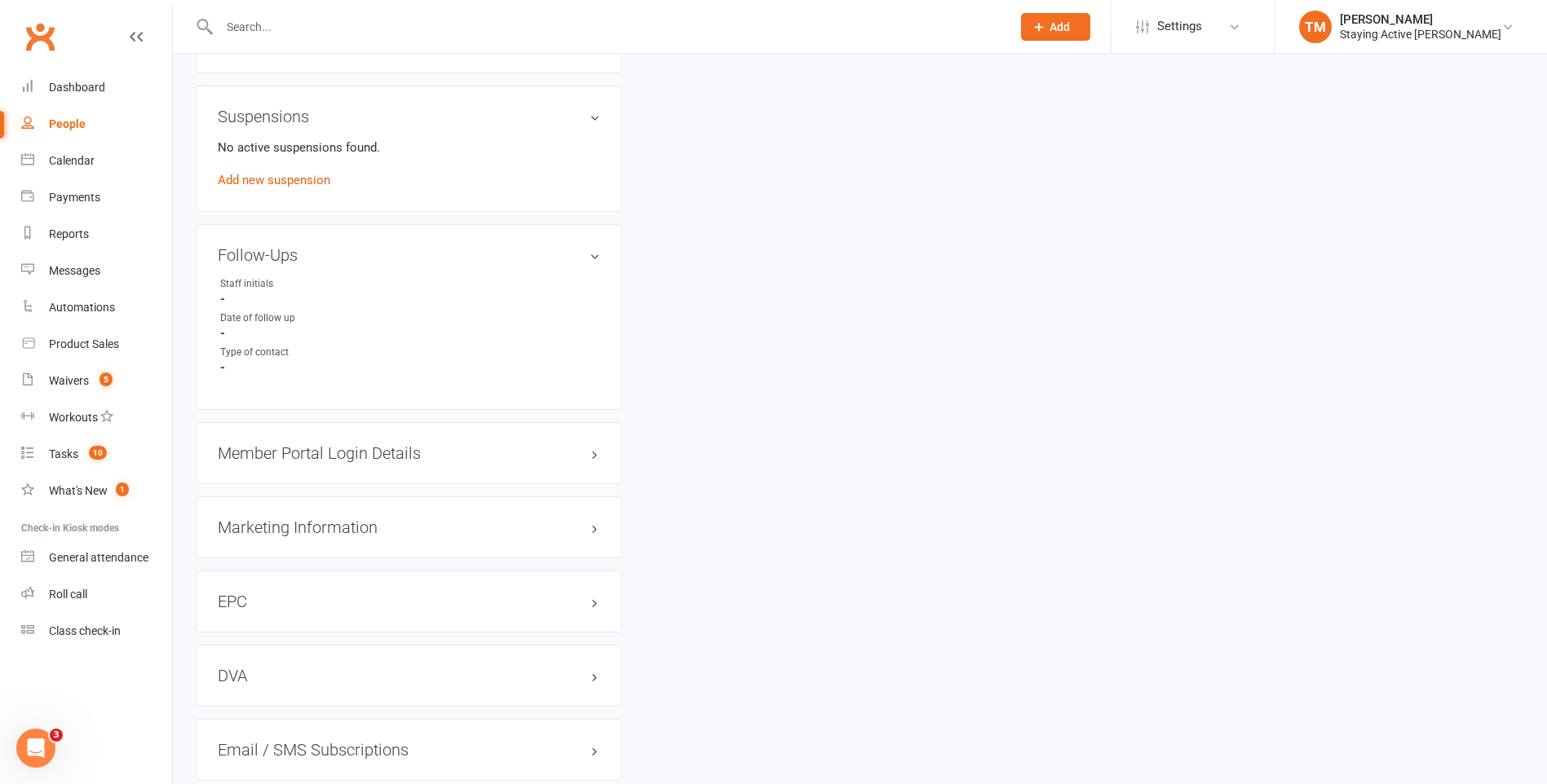
click at [591, 446] on h3 "Member Portal Login Details" at bounding box center [409, 453] width 382 height 18
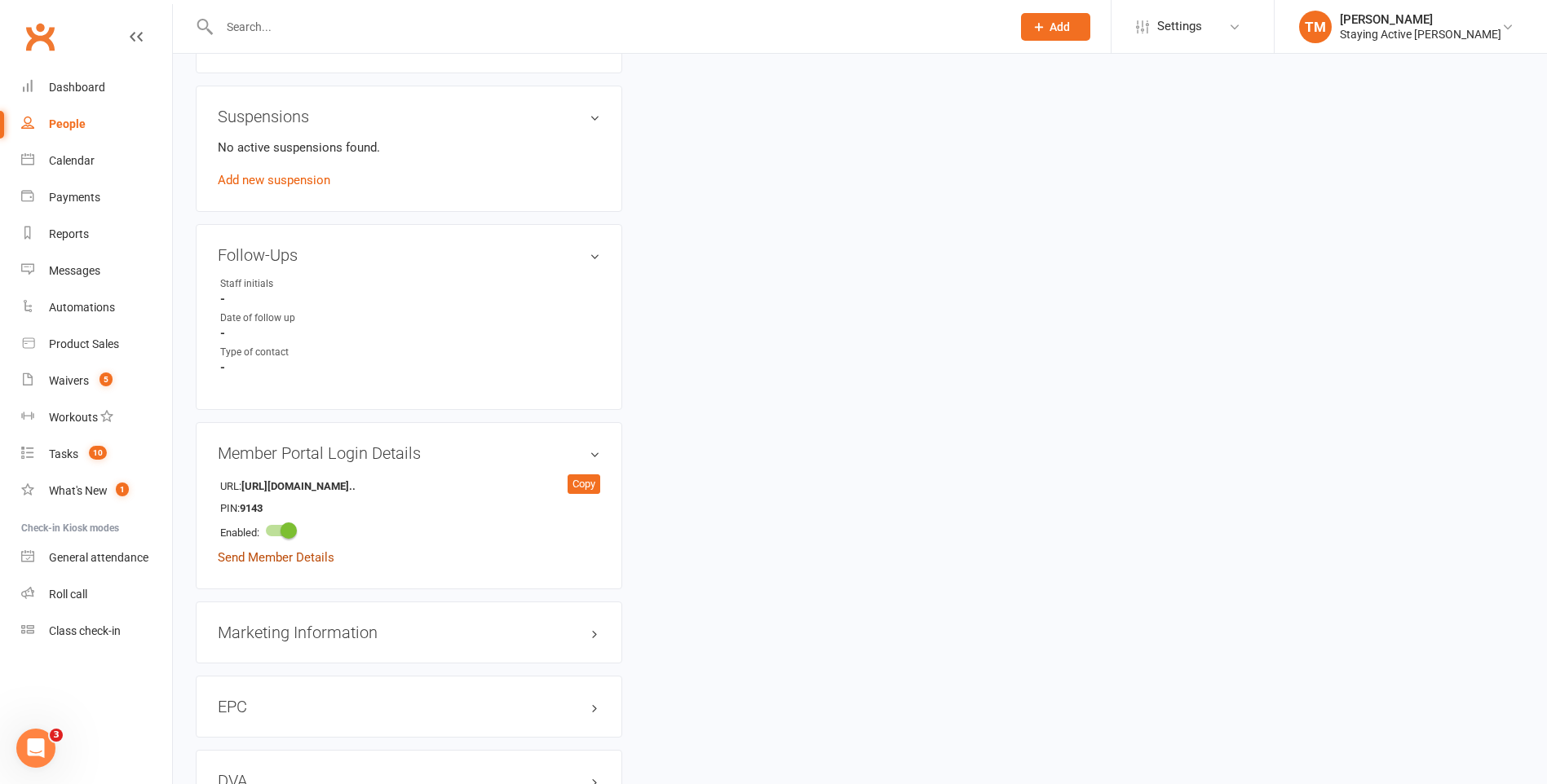
click at [304, 555] on link "Send Member Details" at bounding box center [276, 558] width 116 height 14
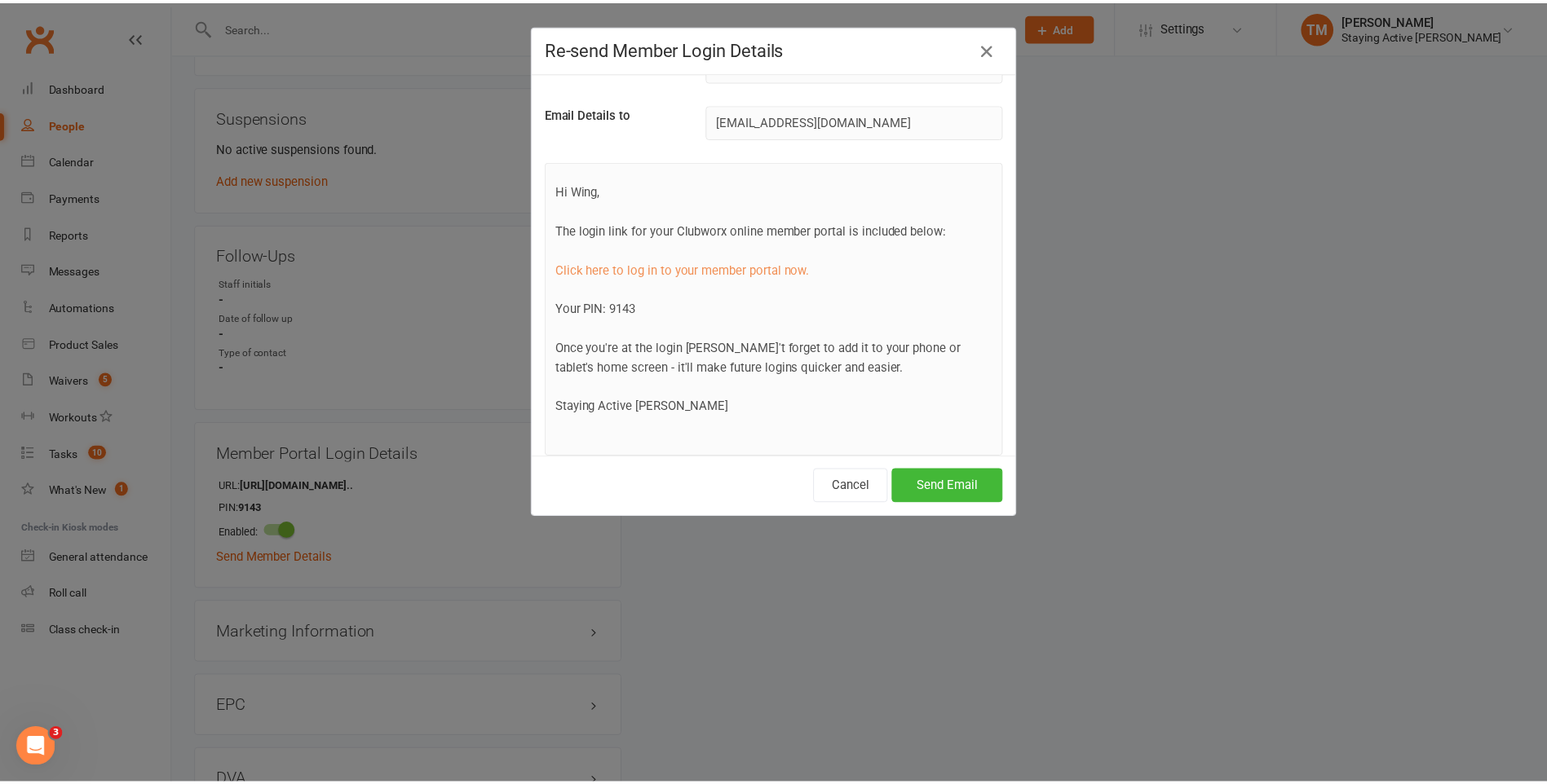
scroll to position [75, 0]
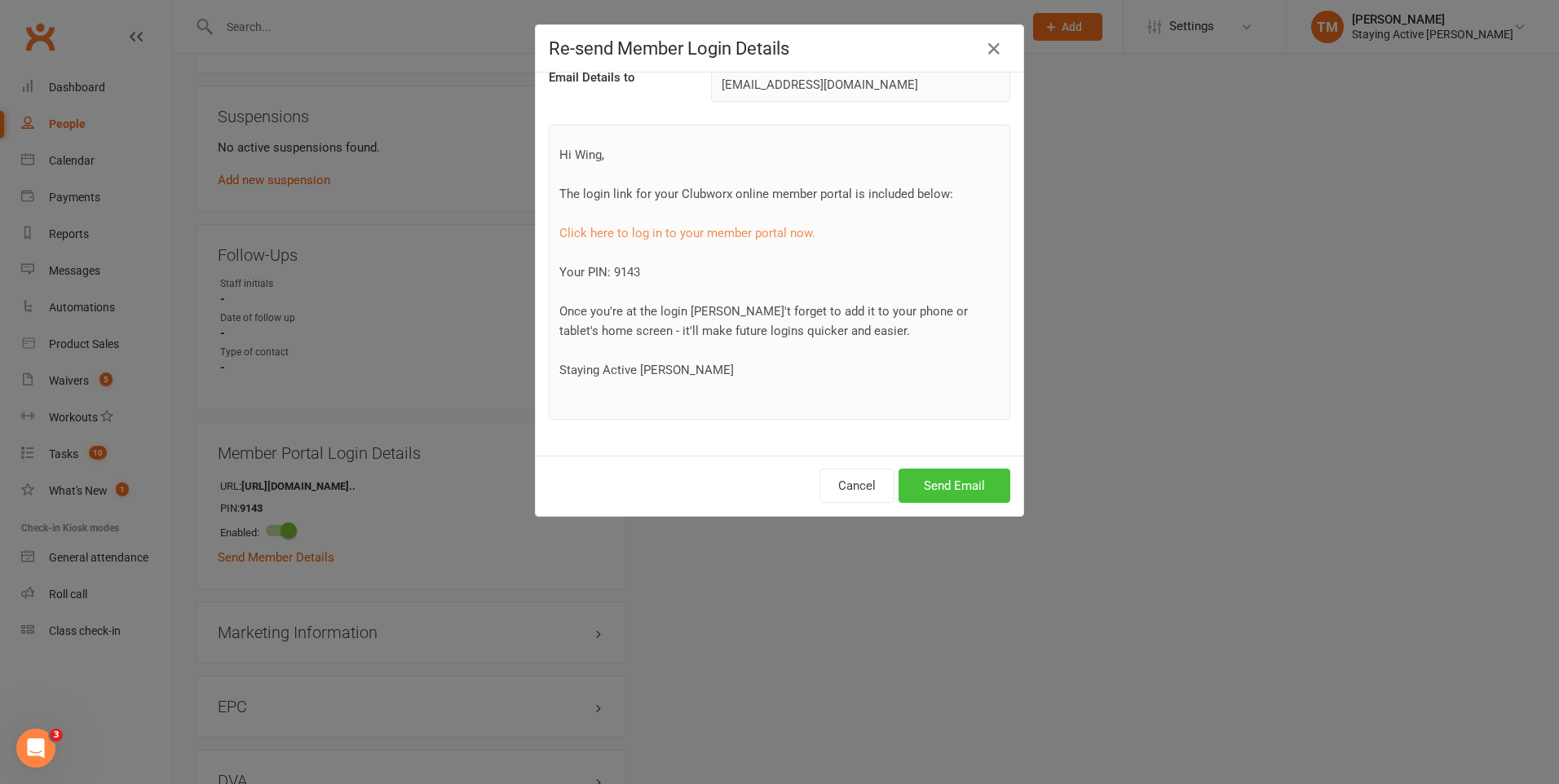
click at [967, 493] on button "Send Email" at bounding box center [954, 486] width 112 height 34
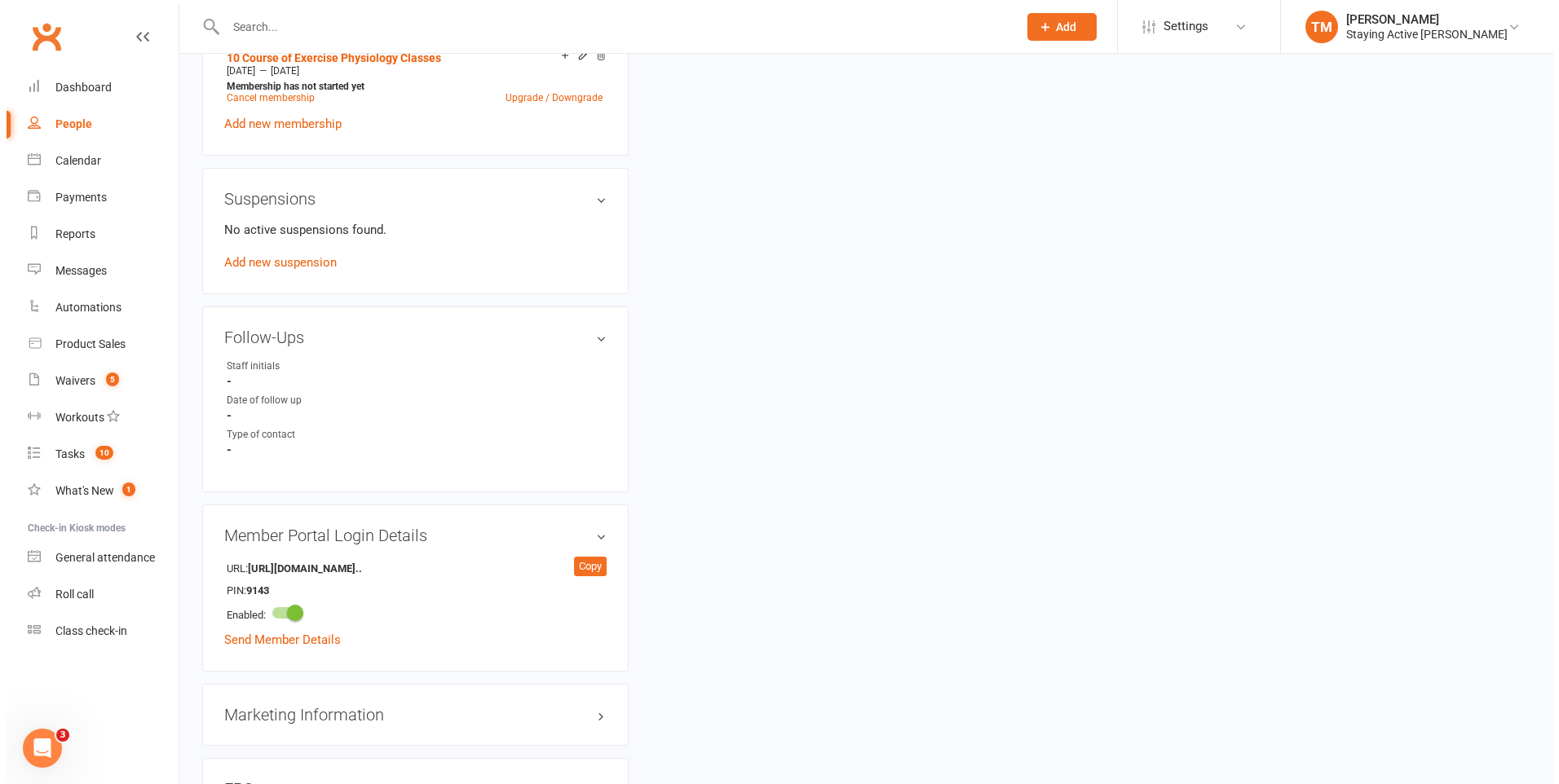
scroll to position [1223, 0]
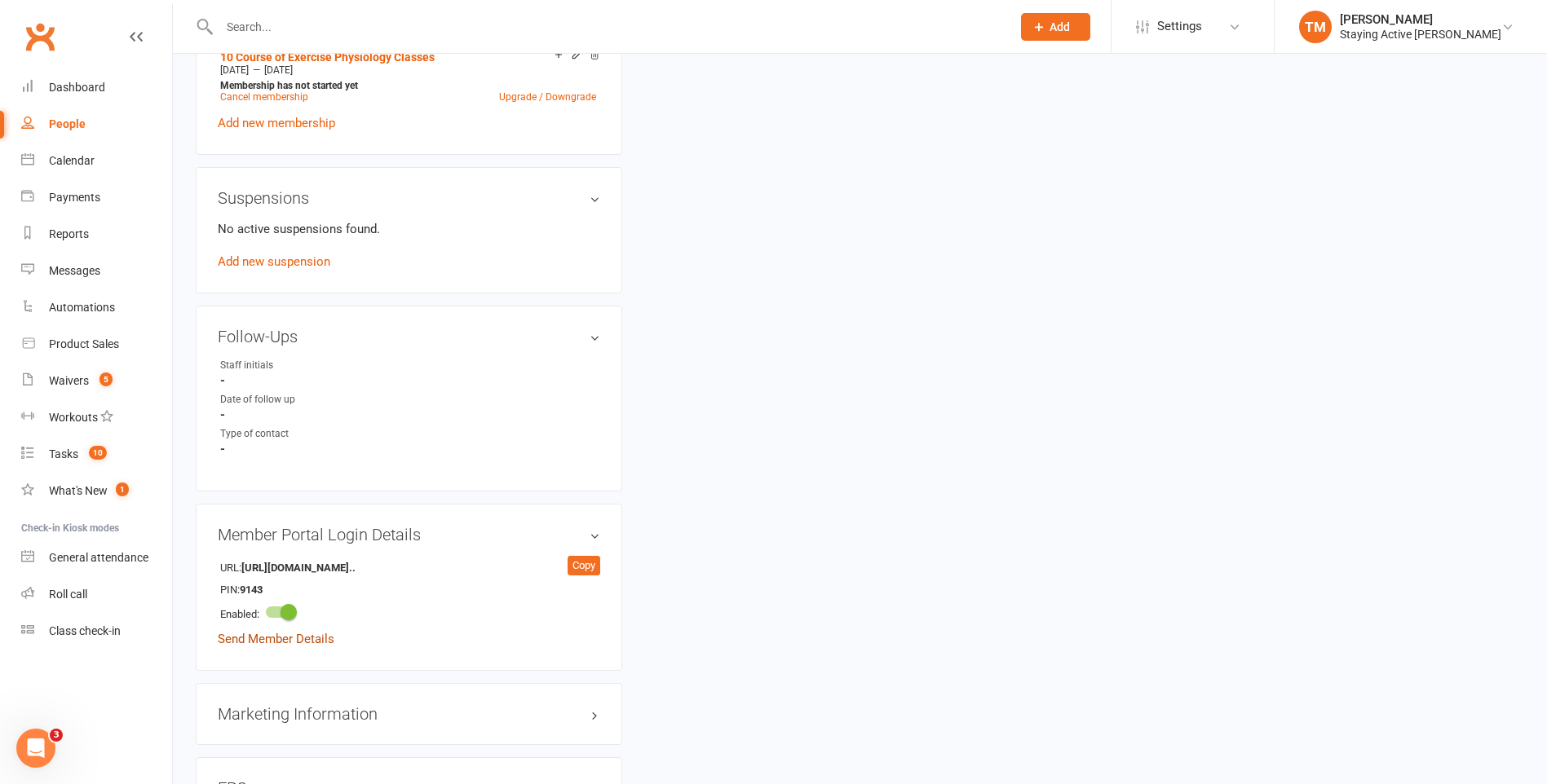
click at [324, 639] on link "Send Member Details" at bounding box center [276, 639] width 116 height 14
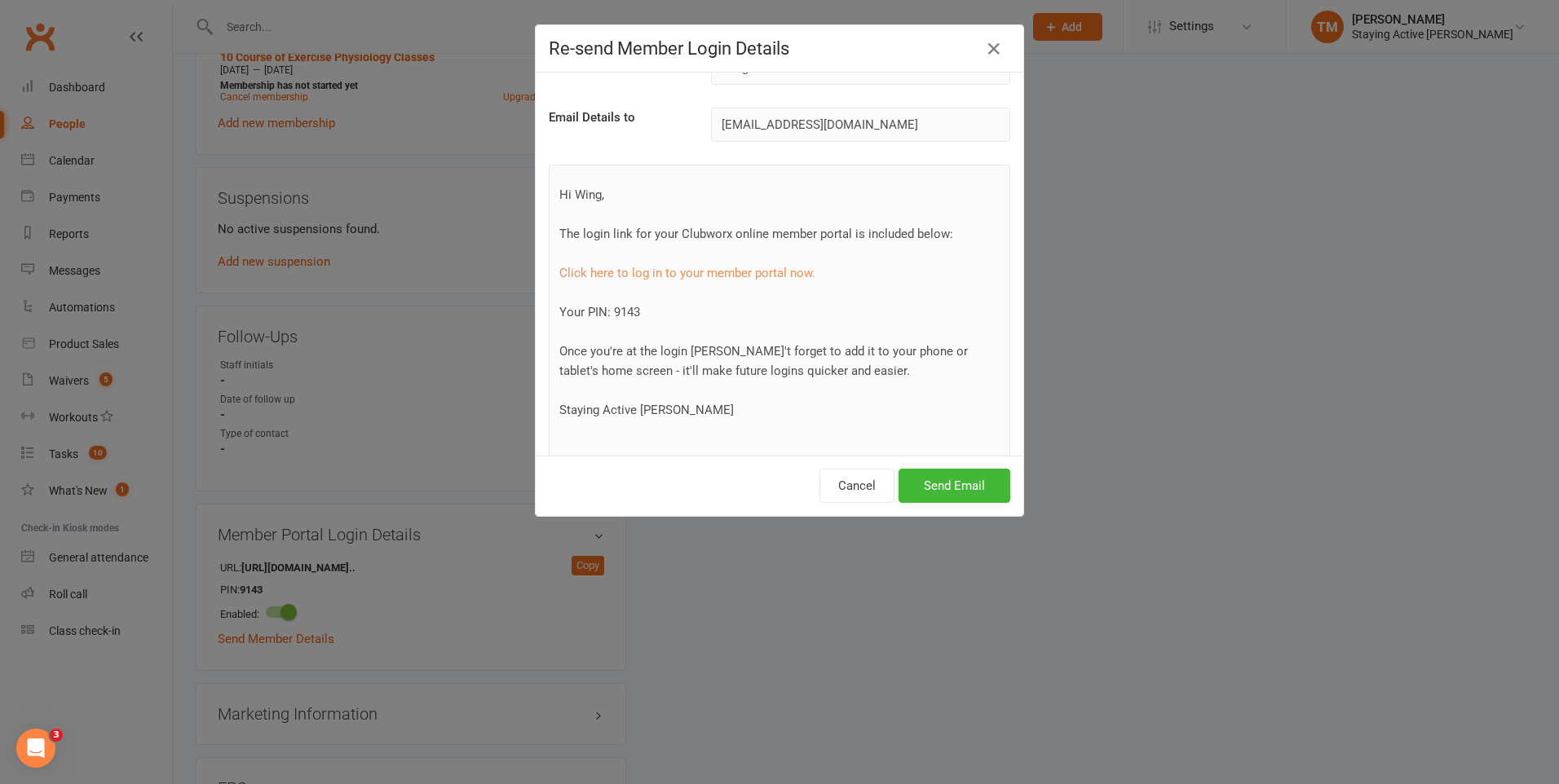
scroll to position [0, 0]
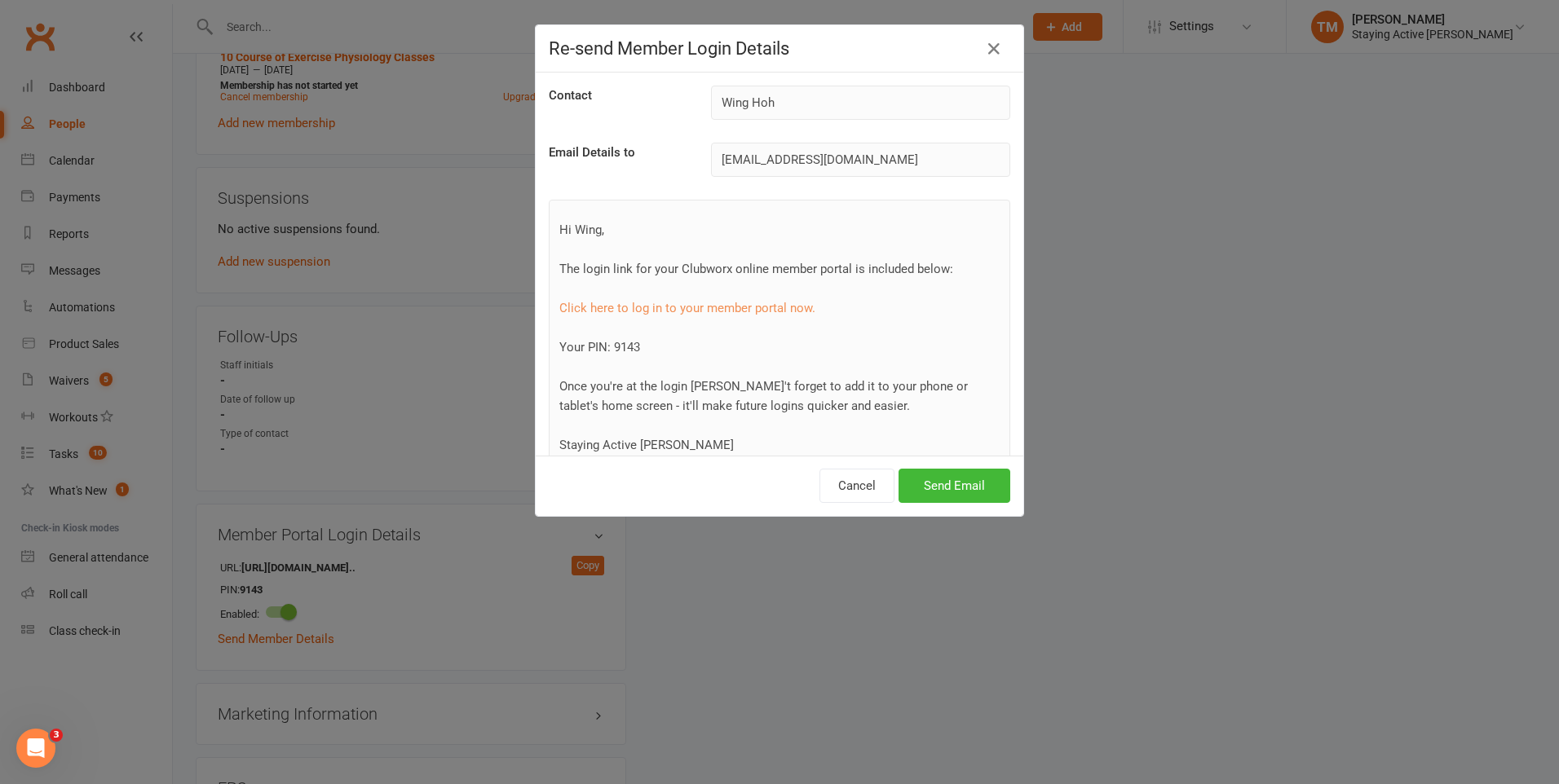
click at [711, 177] on div at bounding box center [711, 177] width 0 height 0
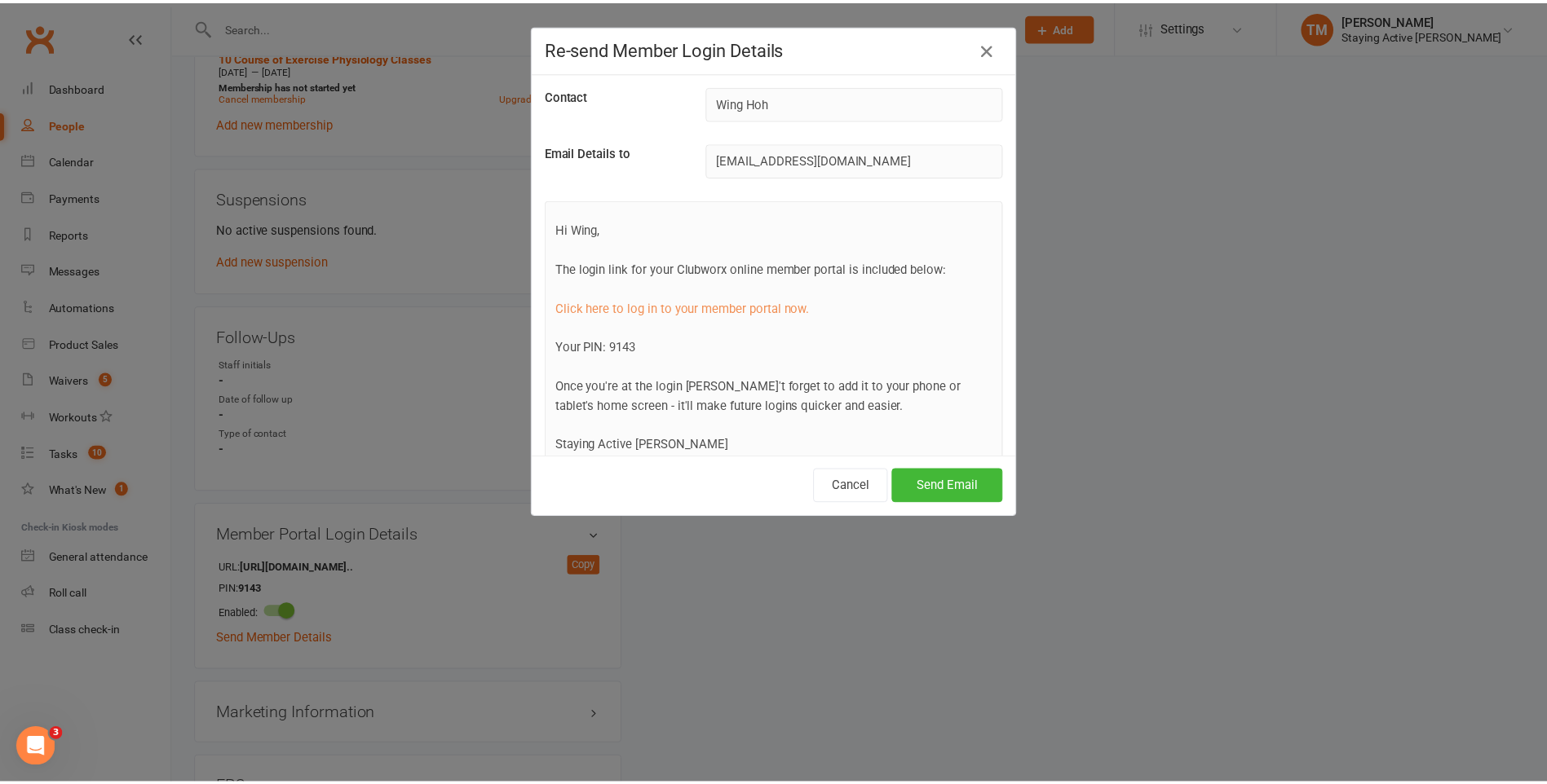
scroll to position [75, 0]
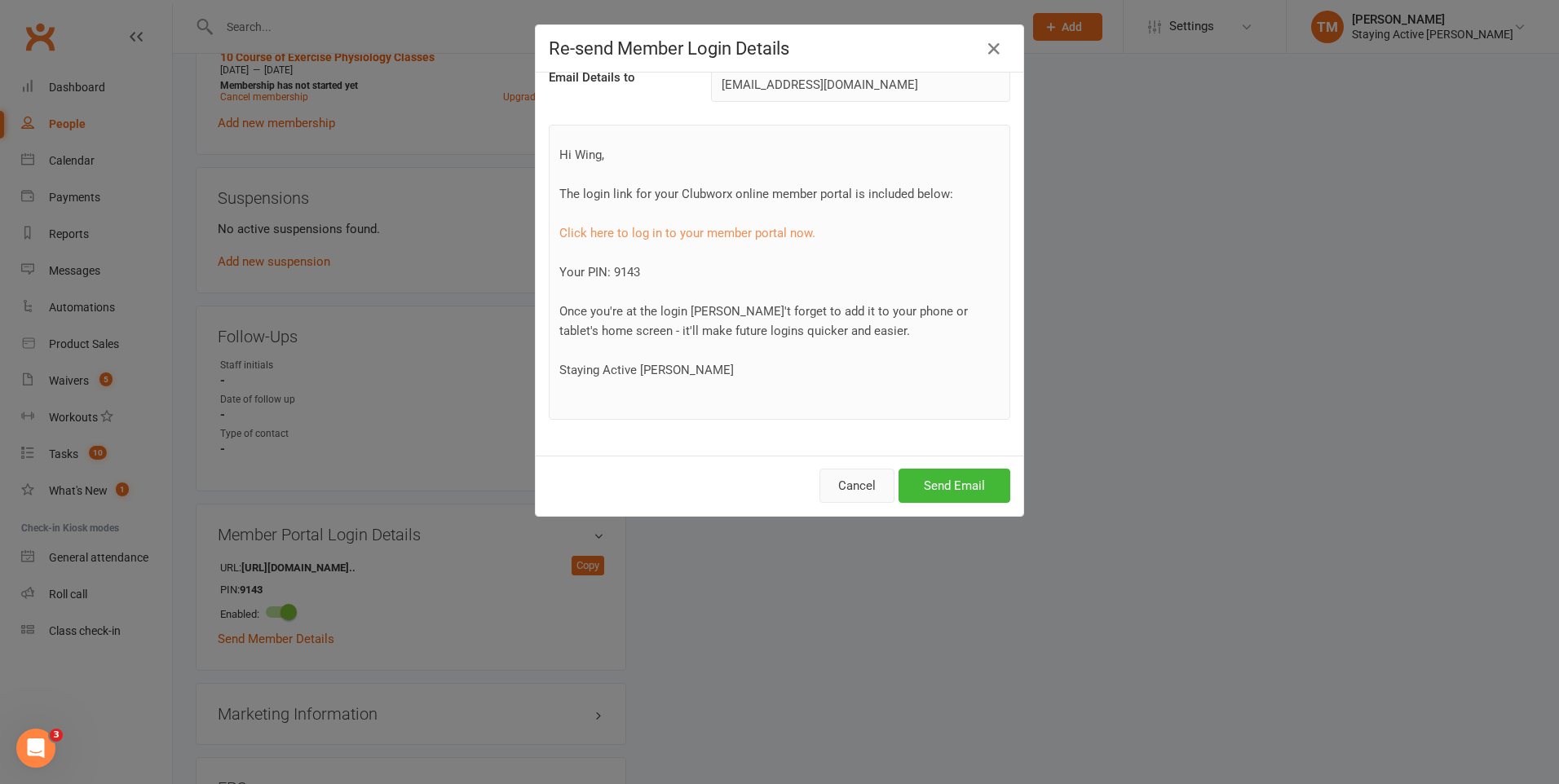
click at [859, 493] on button "Cancel" at bounding box center [856, 486] width 75 height 34
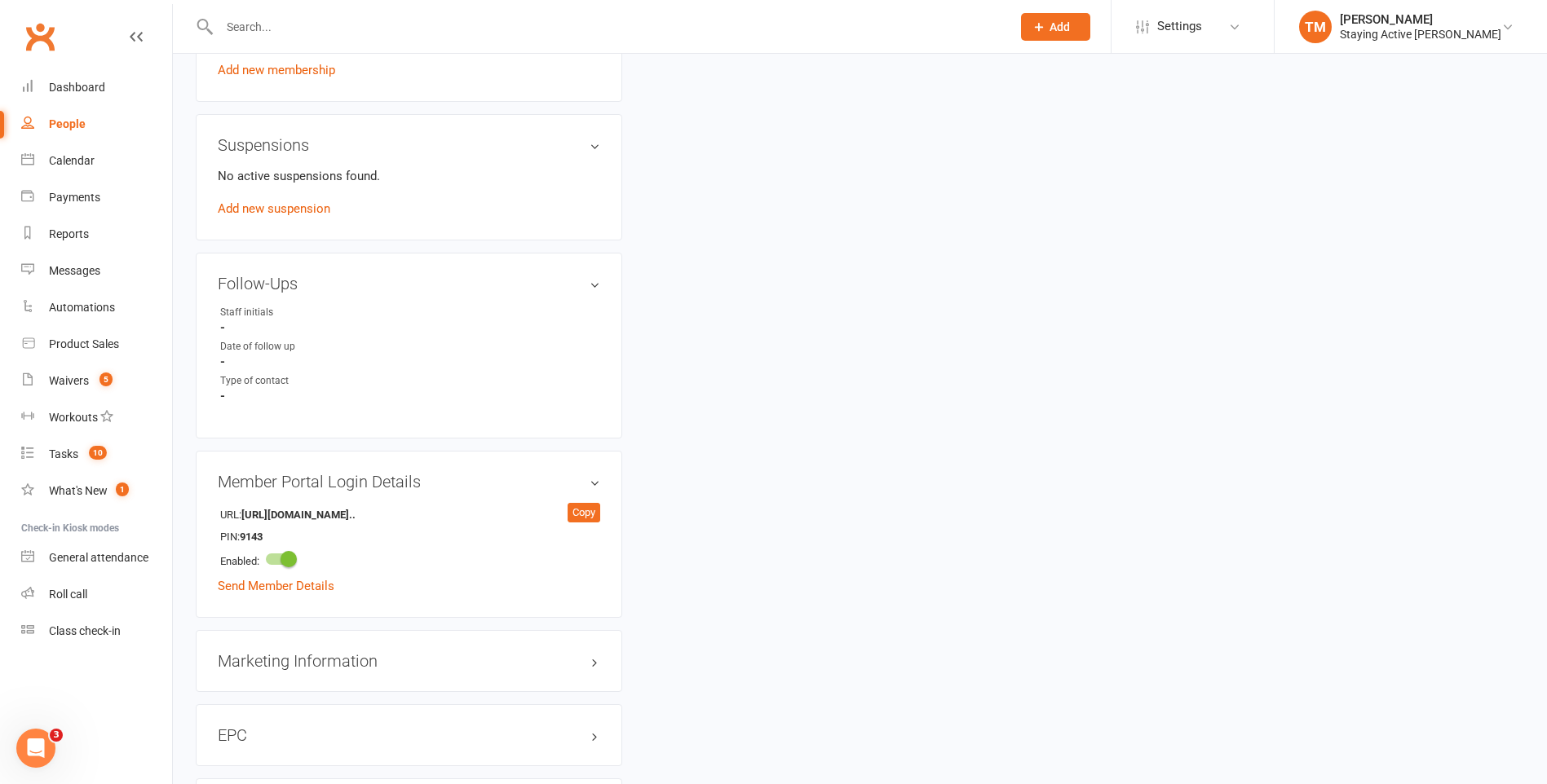
scroll to position [1305, 0]
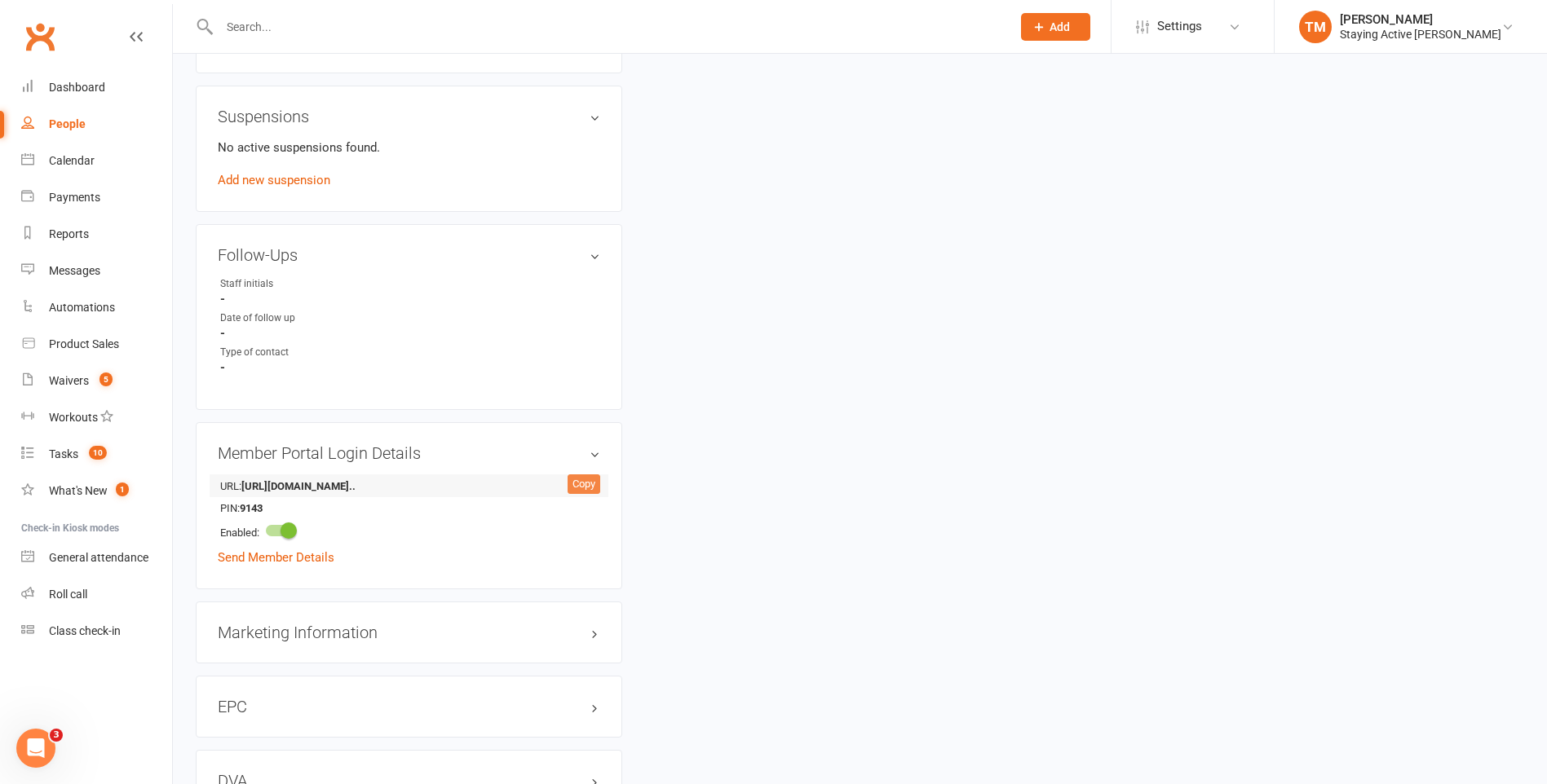
click at [581, 485] on div "Copy" at bounding box center [584, 485] width 32 height 20
drag, startPoint x: 280, startPoint y: 505, endPoint x: 243, endPoint y: 505, distance: 37.0
click at [243, 505] on strong "9143" at bounding box center [287, 508] width 94 height 17
copy strong "9143"
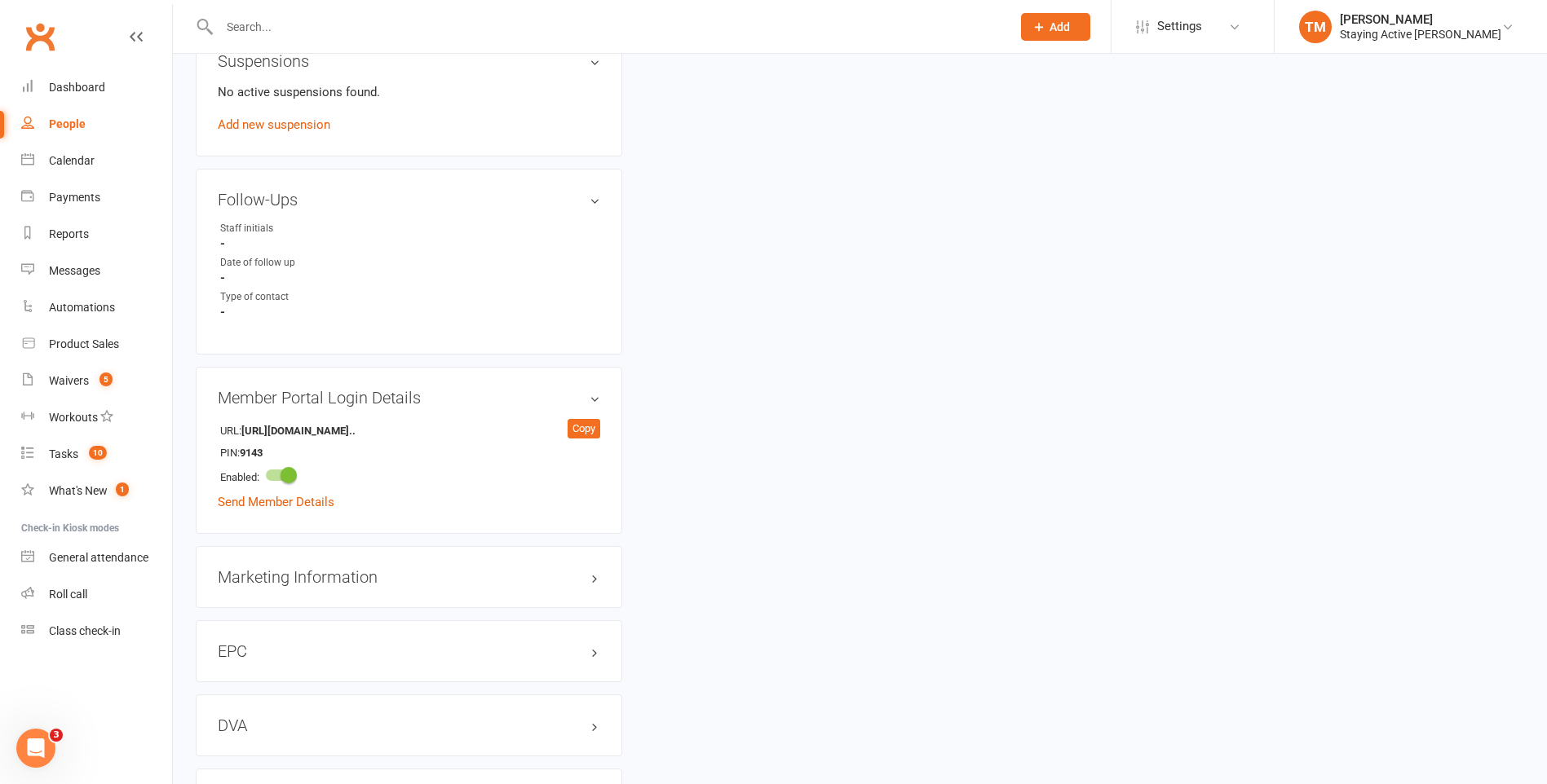
scroll to position [1386, 0]
